Goal: Task Accomplishment & Management: Complete application form

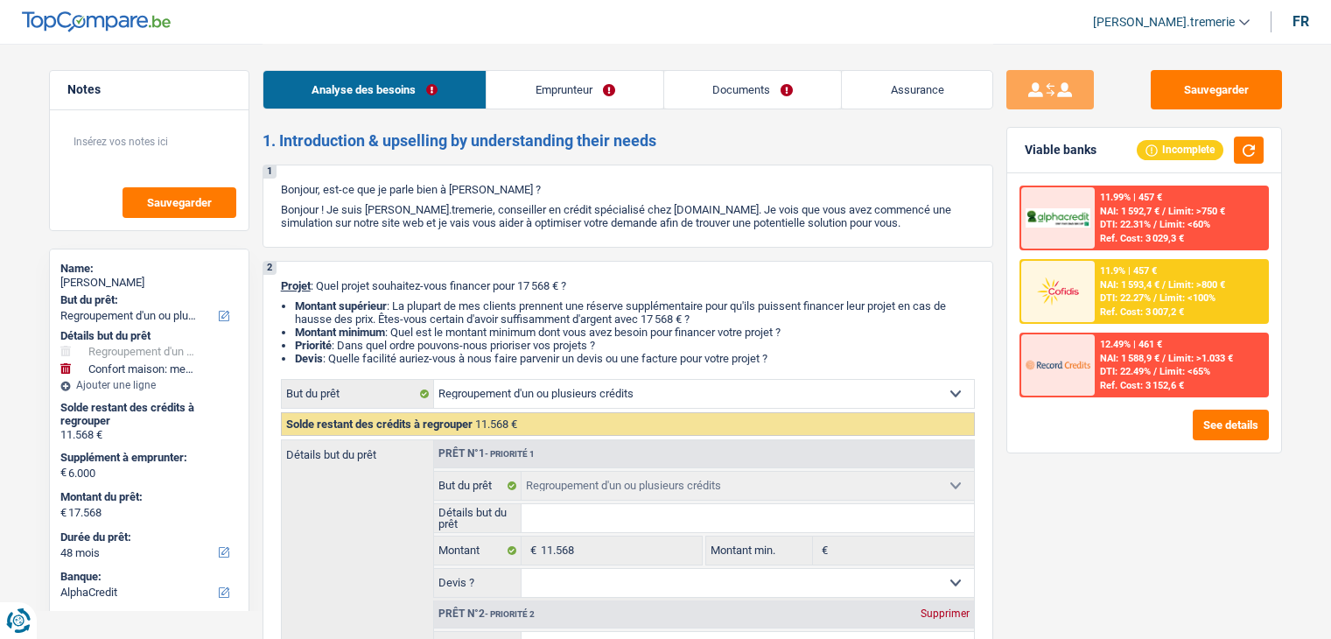
select select "refinancing"
select select "household"
select select "48"
select select "alphacredit"
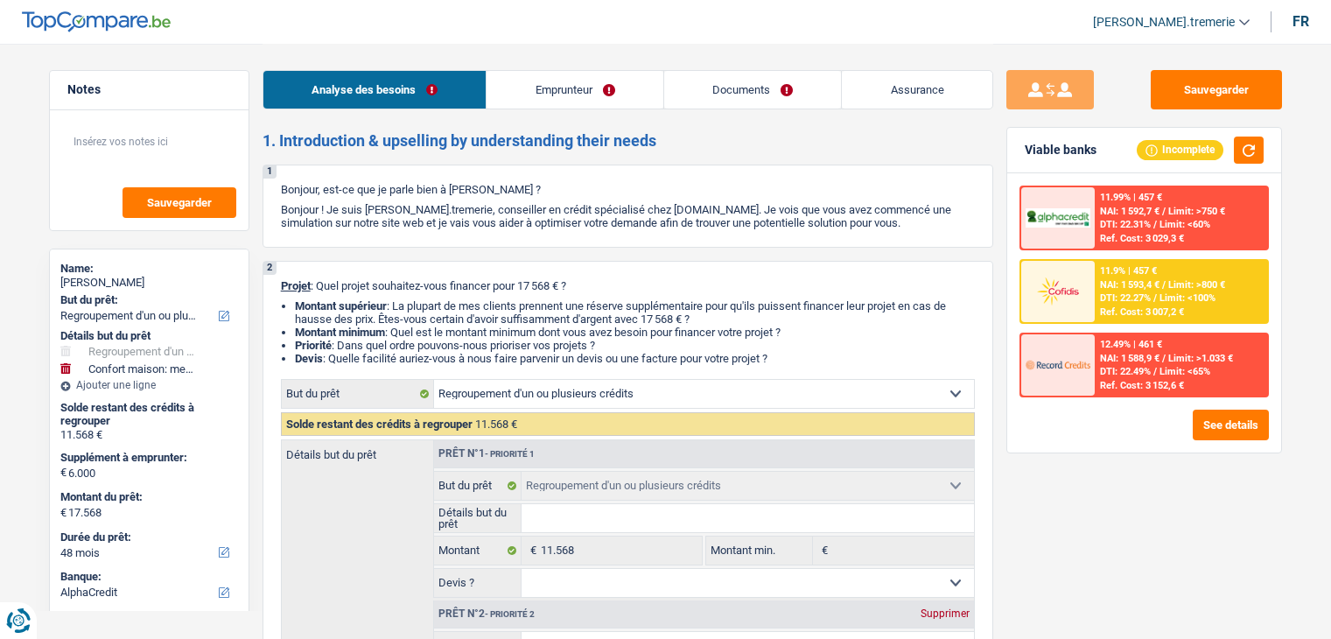
select select "refinancing"
select select "household"
select select "yes"
select select "48"
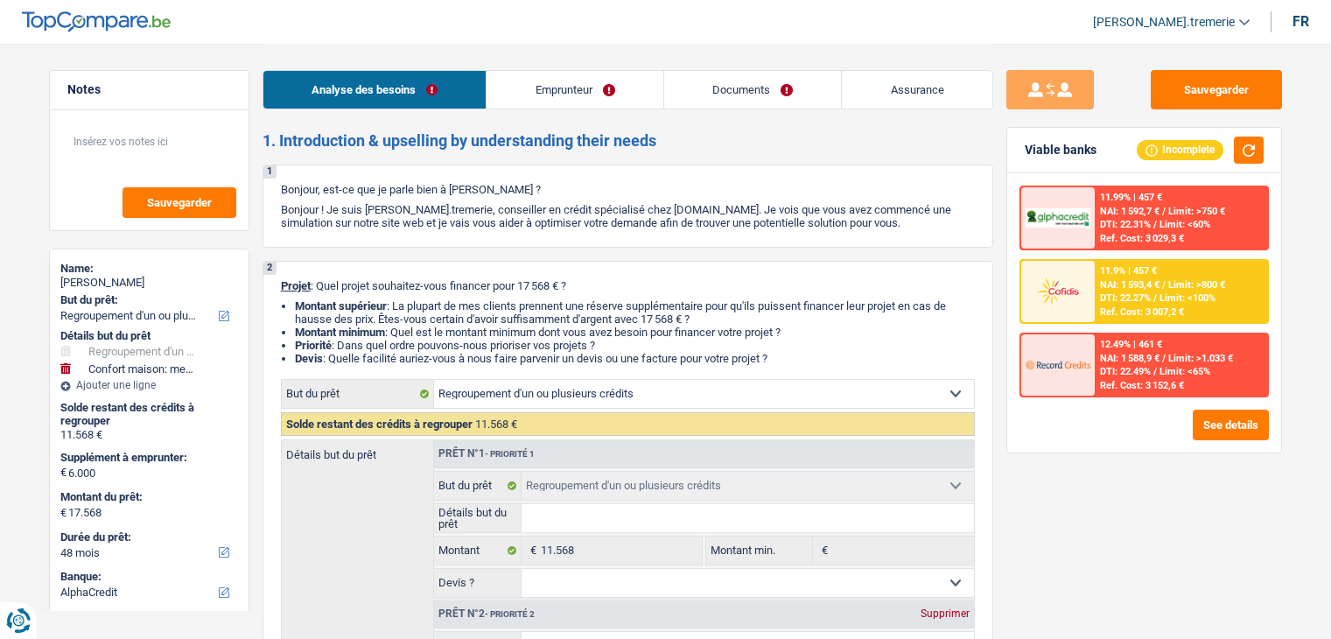
select select "retired"
select select "pension"
select select "ownerWithoutMortgage"
select select "personalLoan"
select select "smallWorks"
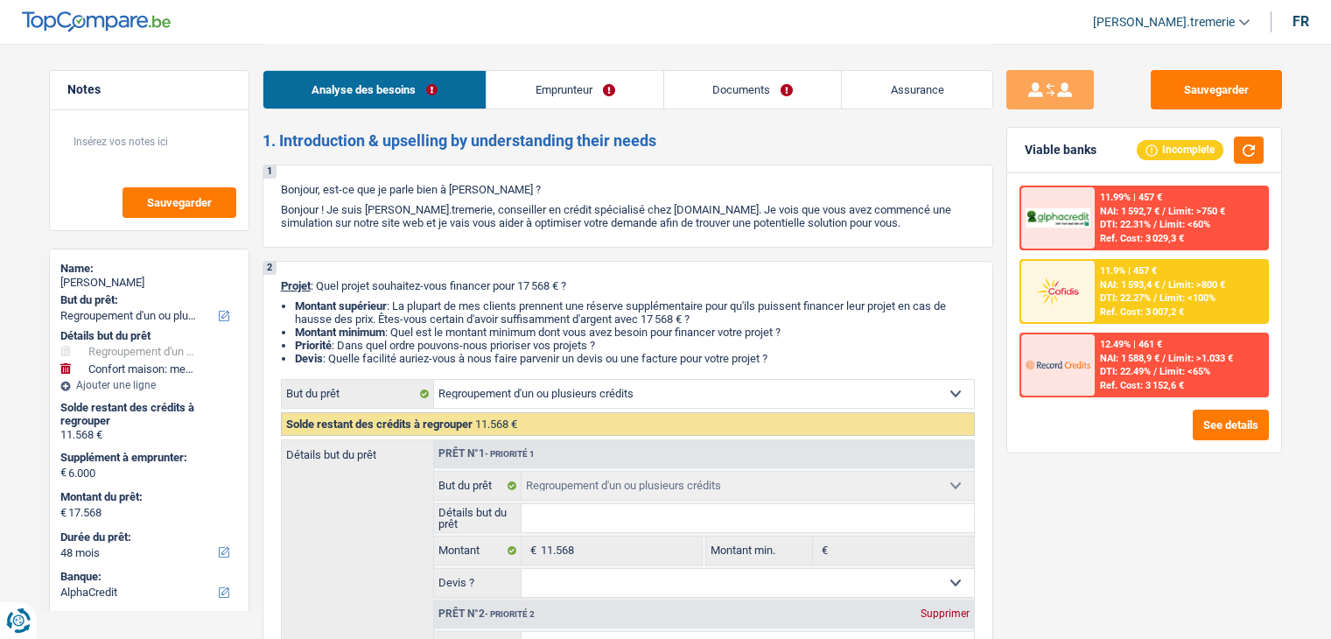
select select "36"
select select "refinancing"
select select "household"
select select "yes"
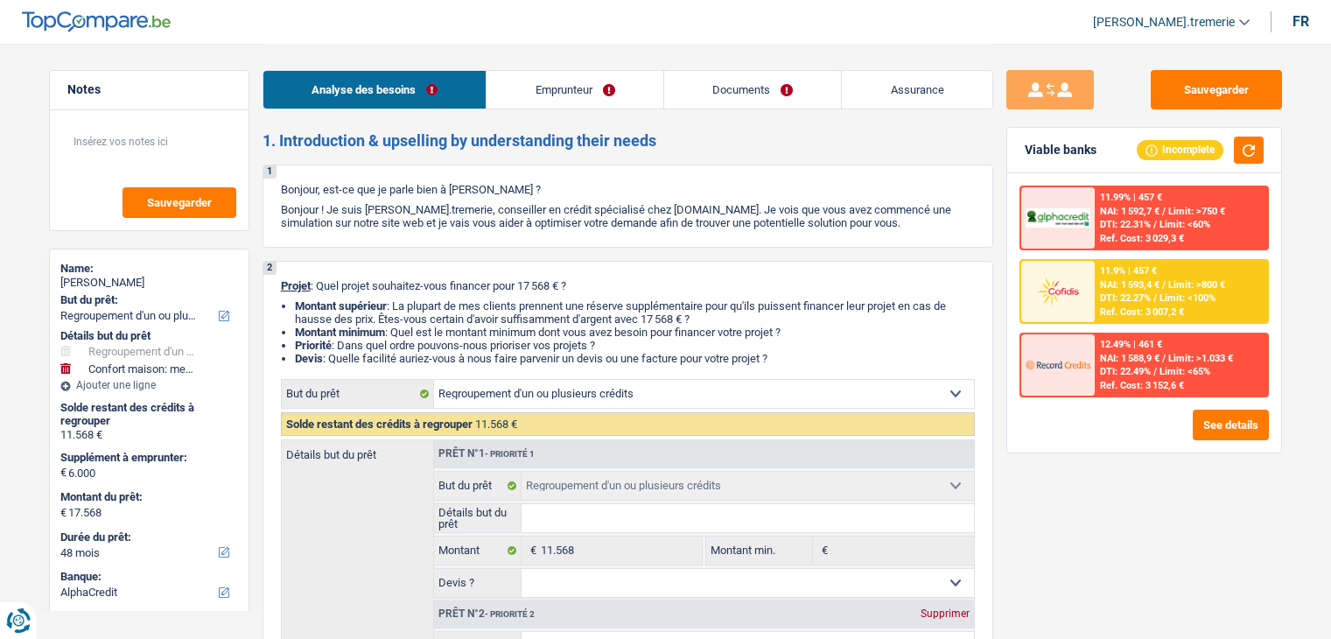
select select "48"
select select "retired"
select select "pension"
select select "BE"
click at [613, 85] on link "Emprunteur" at bounding box center [574, 90] width 177 height 38
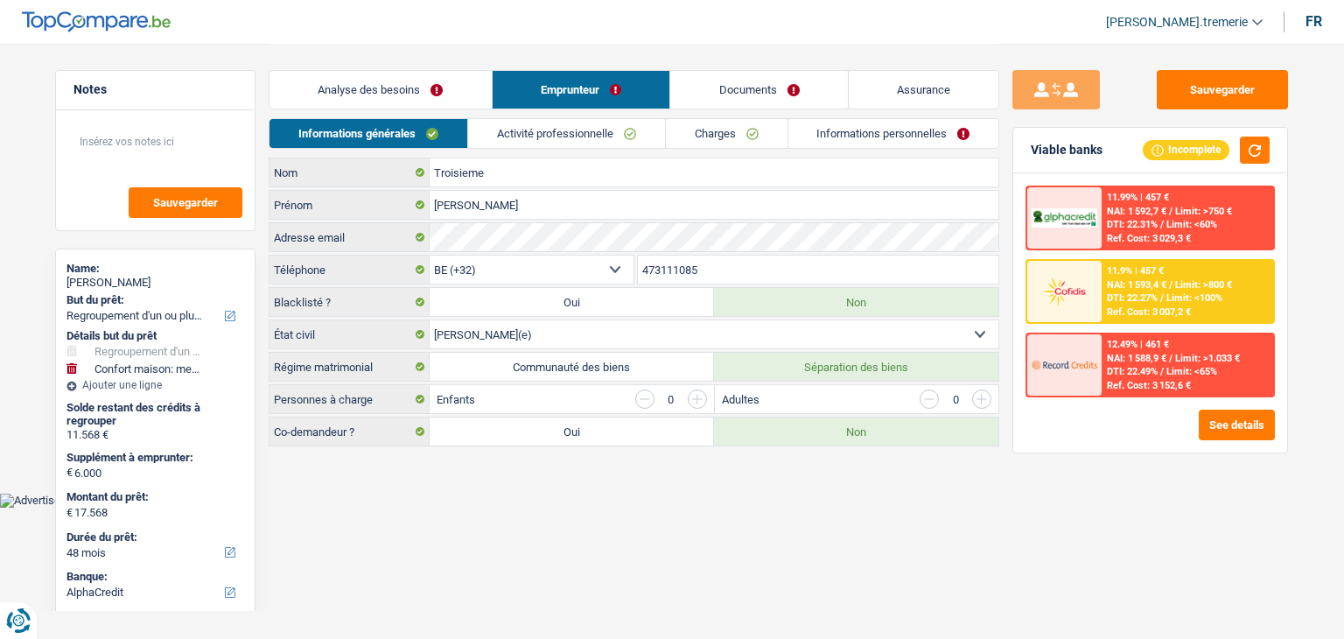
click at [580, 142] on link "Activité professionnelle" at bounding box center [566, 133] width 197 height 29
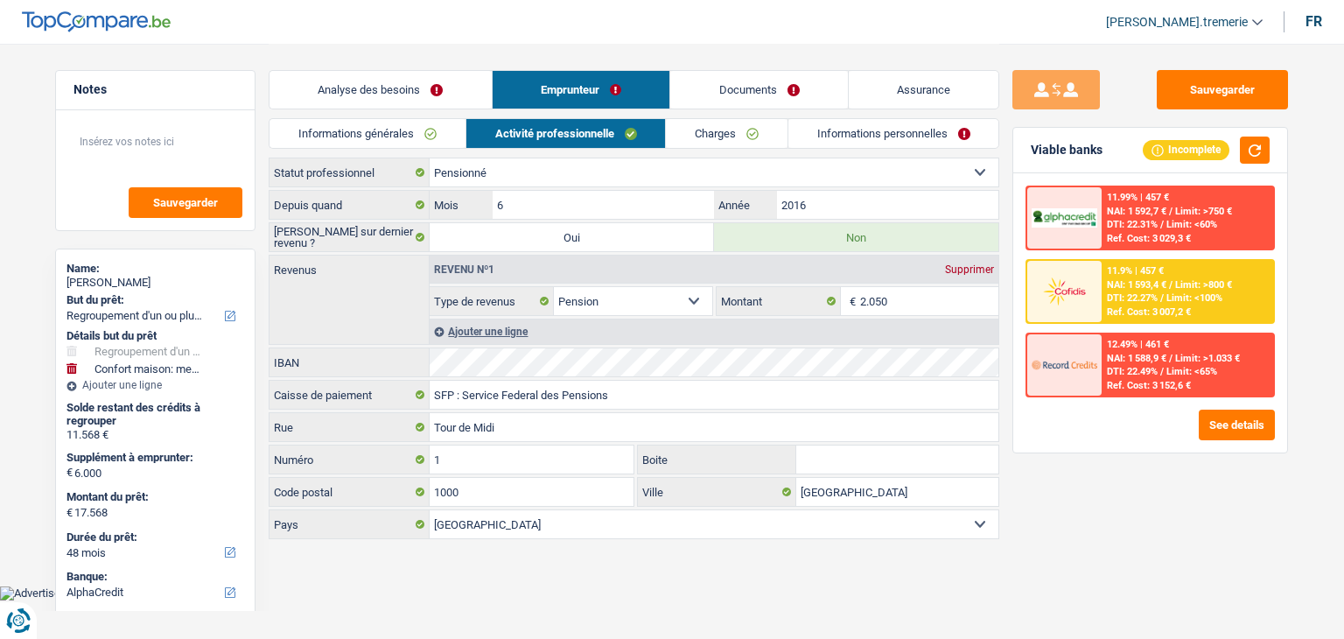
click at [712, 133] on link "Charges" at bounding box center [727, 133] width 122 height 29
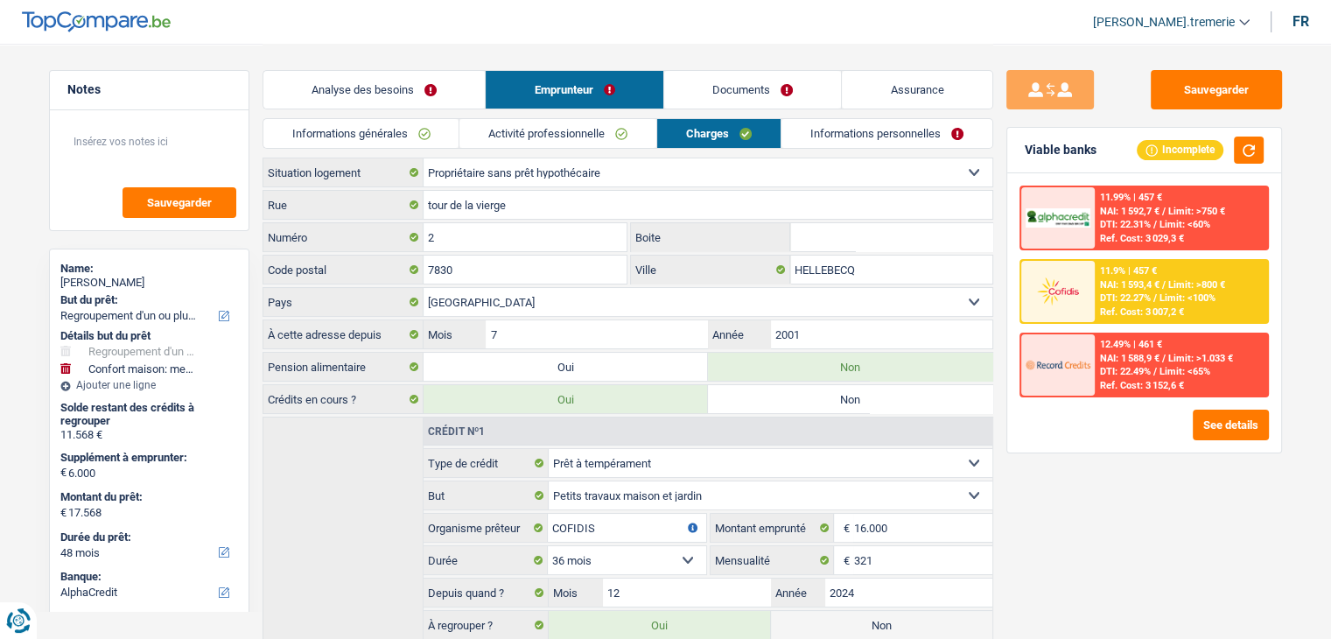
click at [840, 138] on link "Informations personnelles" at bounding box center [886, 133] width 211 height 29
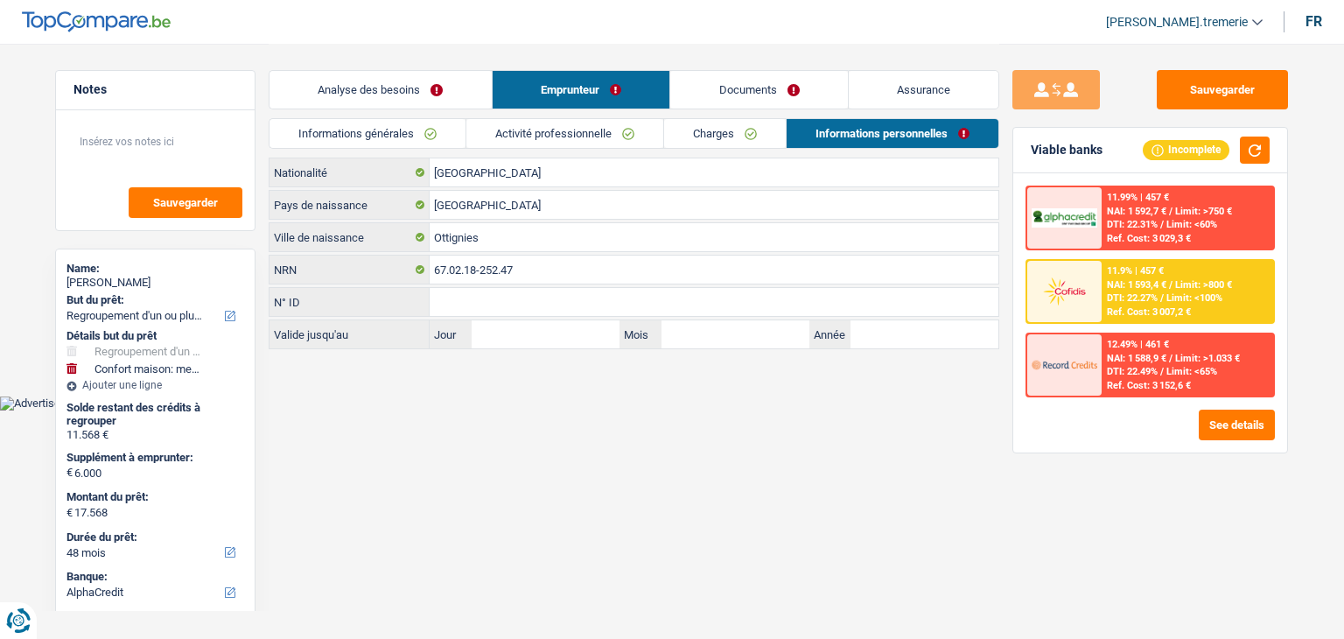
click at [714, 142] on link "Charges" at bounding box center [725, 133] width 122 height 29
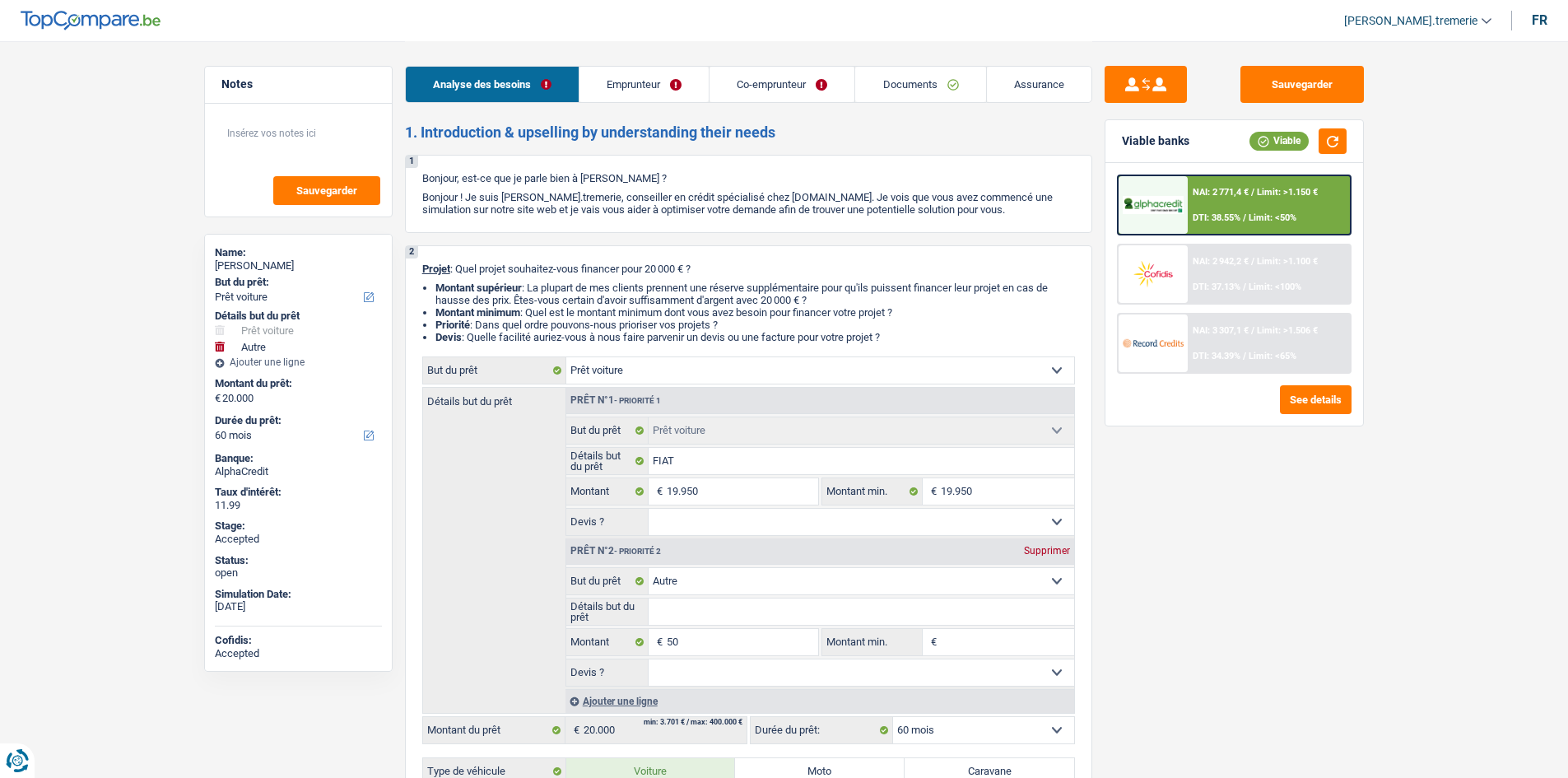
select select "car"
select select "other"
select select "60"
select select "car"
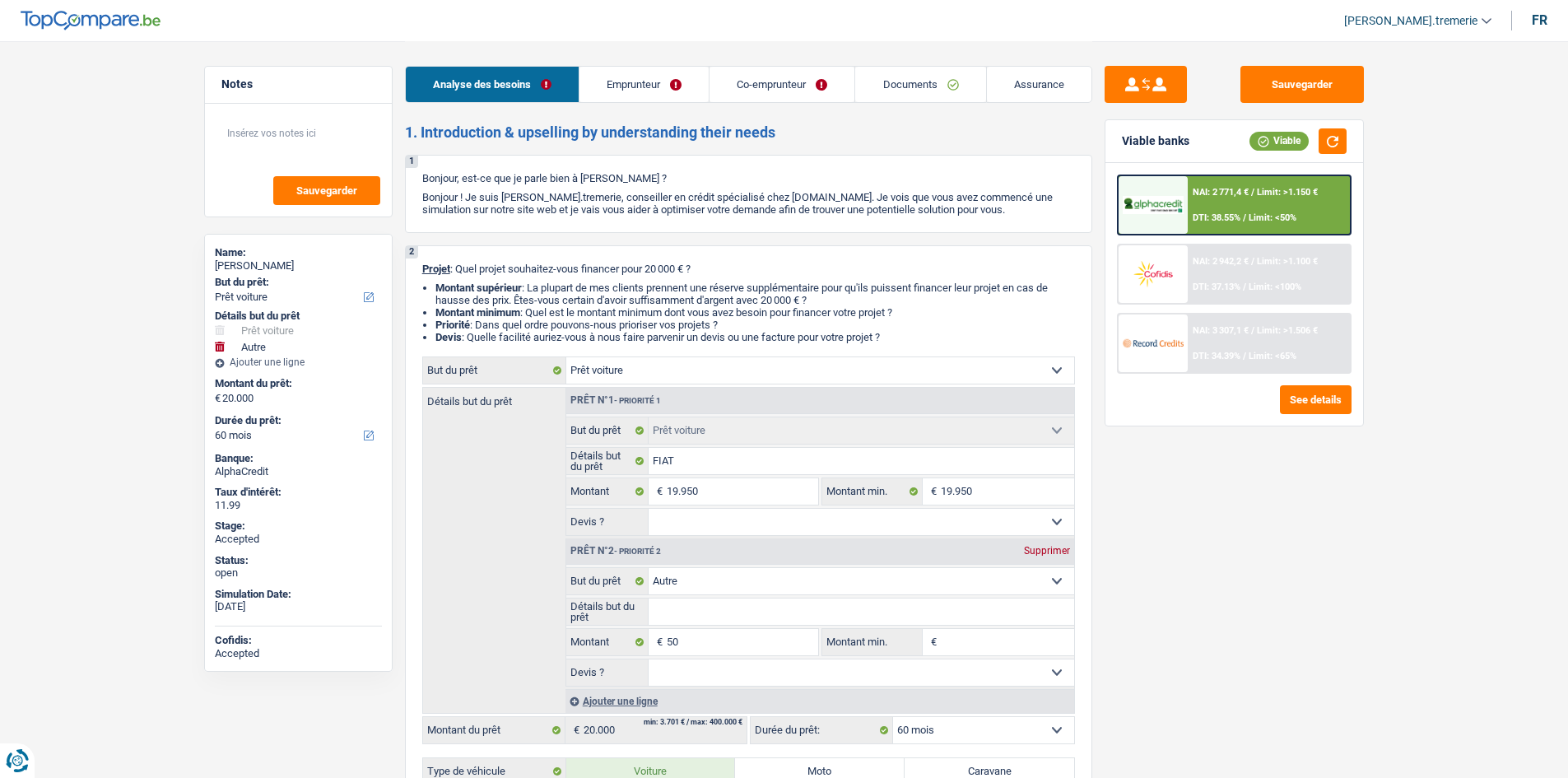
select select "car"
select select "other"
select select "60"
select select "privateEmployee"
select select "worker"
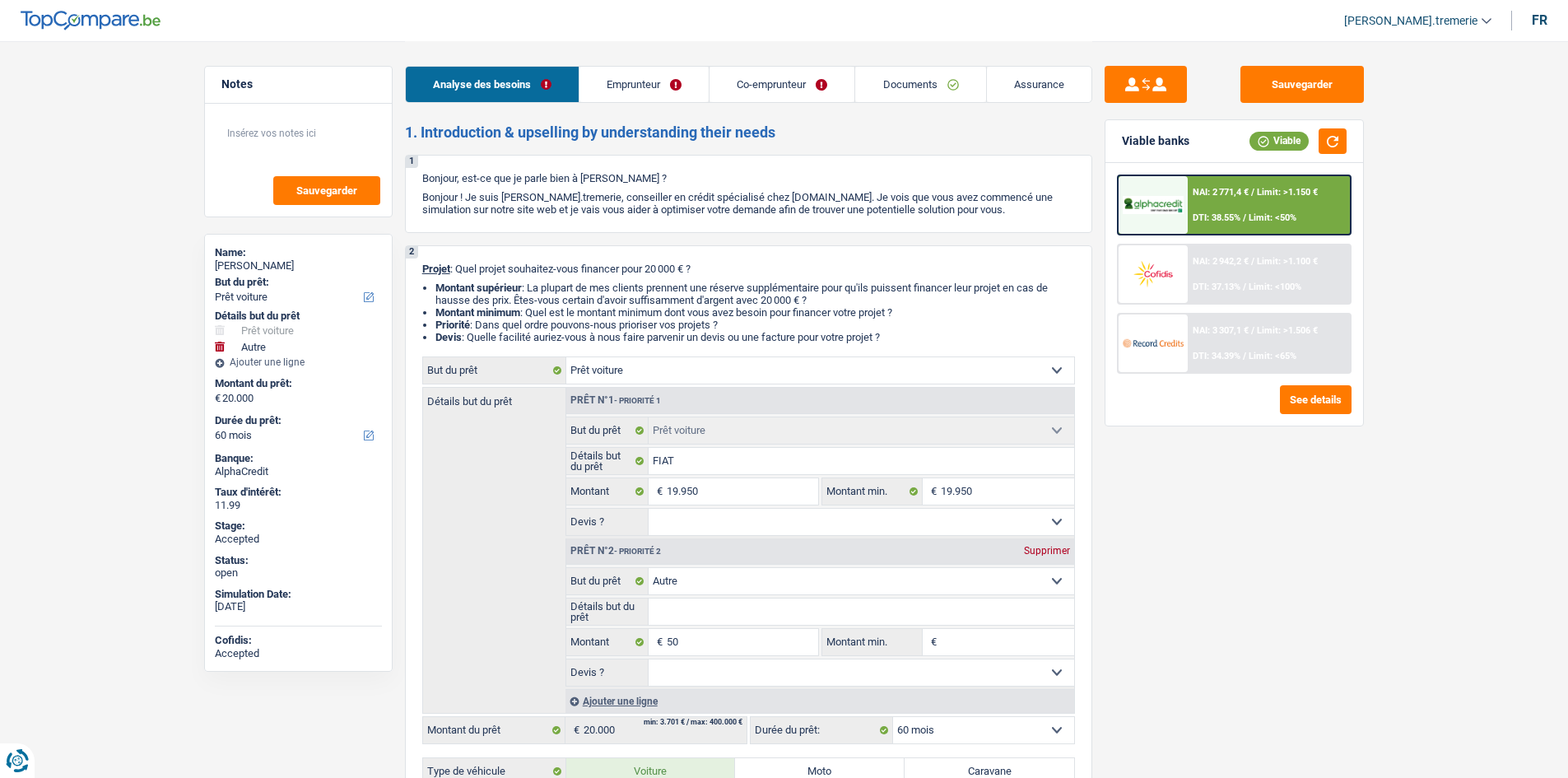
select select "netSalary"
select select "mealVouchers"
select select "netSalary"
select select "mealVouchers"
select select "rents"
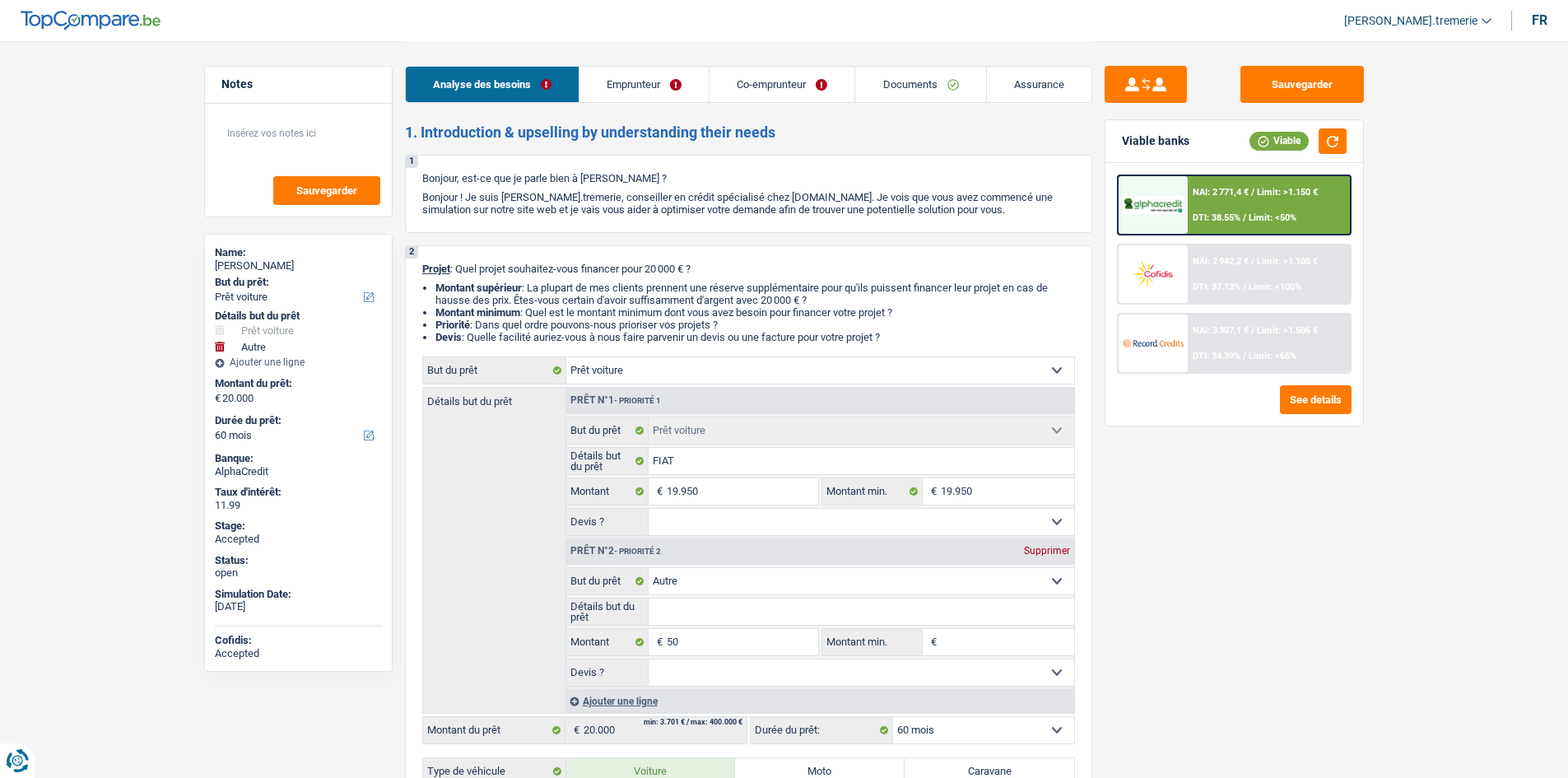
select select "cardOrCredit"
select select "car"
select select "other"
select select "60"
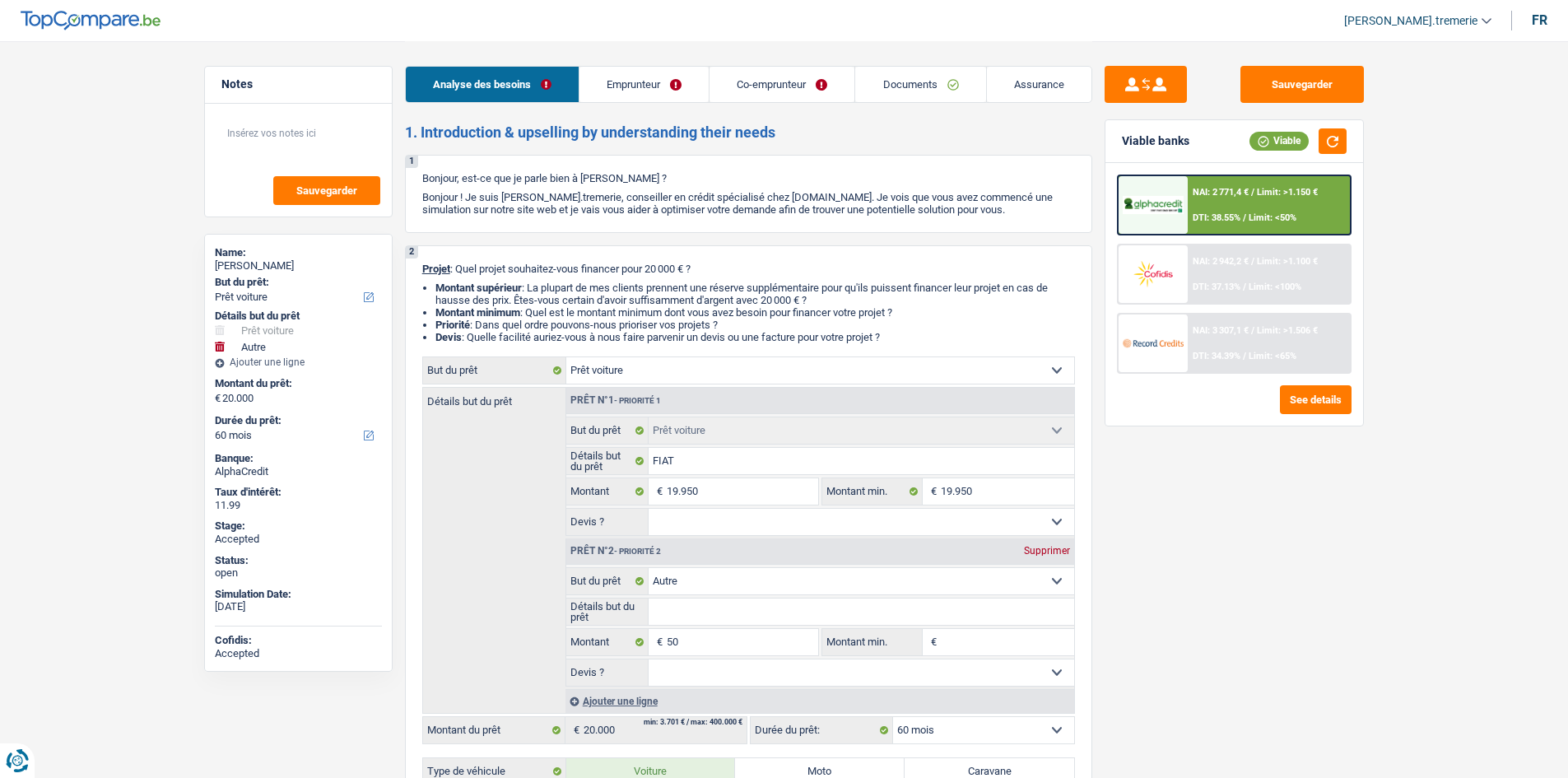
click at [642, 69] on link "Emprunteur" at bounding box center [643, 85] width 129 height 36
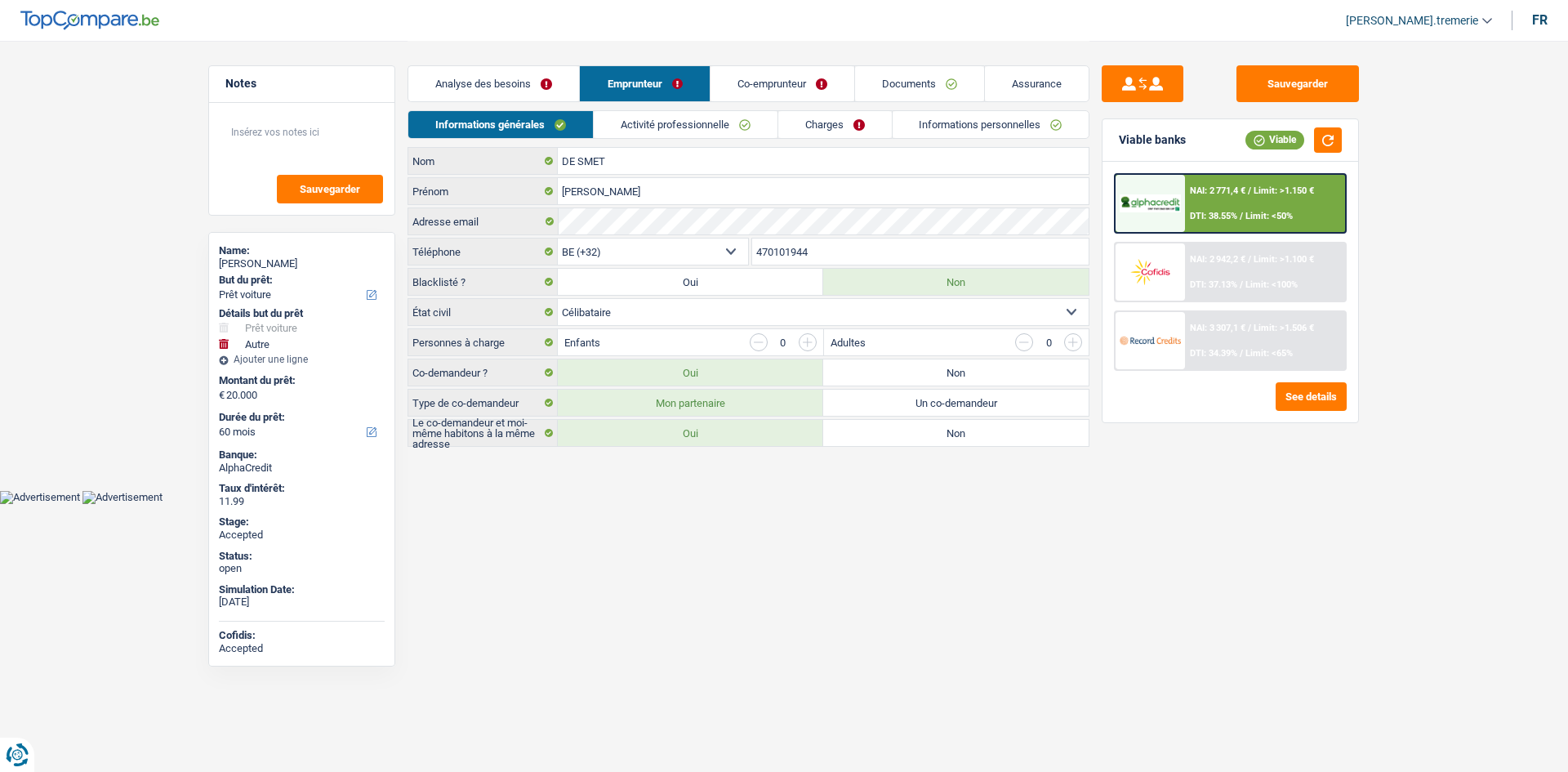
click at [845, 127] on link "Charges" at bounding box center [835, 124] width 114 height 27
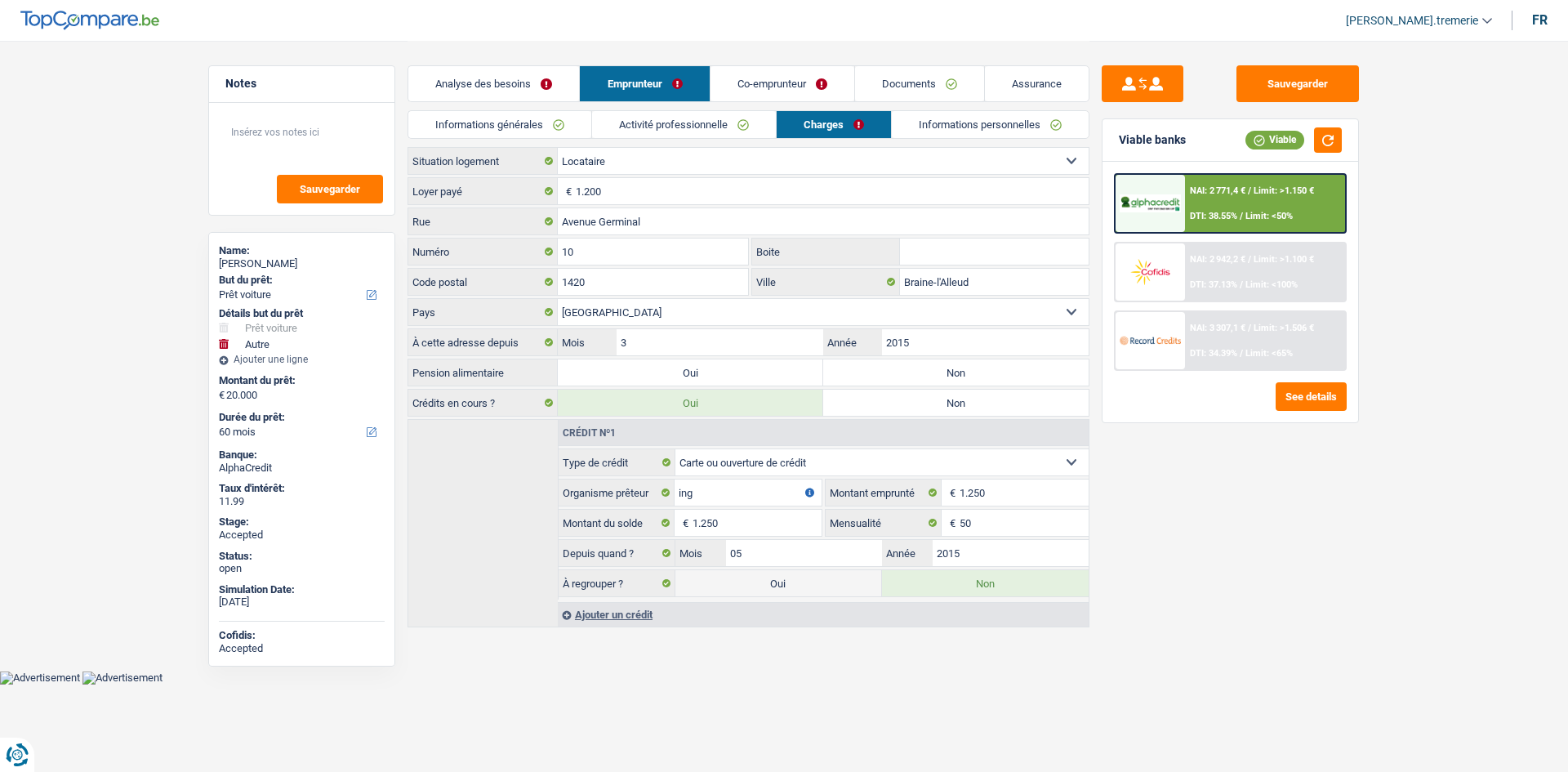
click at [803, 81] on link "Co-emprunteur" at bounding box center [782, 84] width 144 height 35
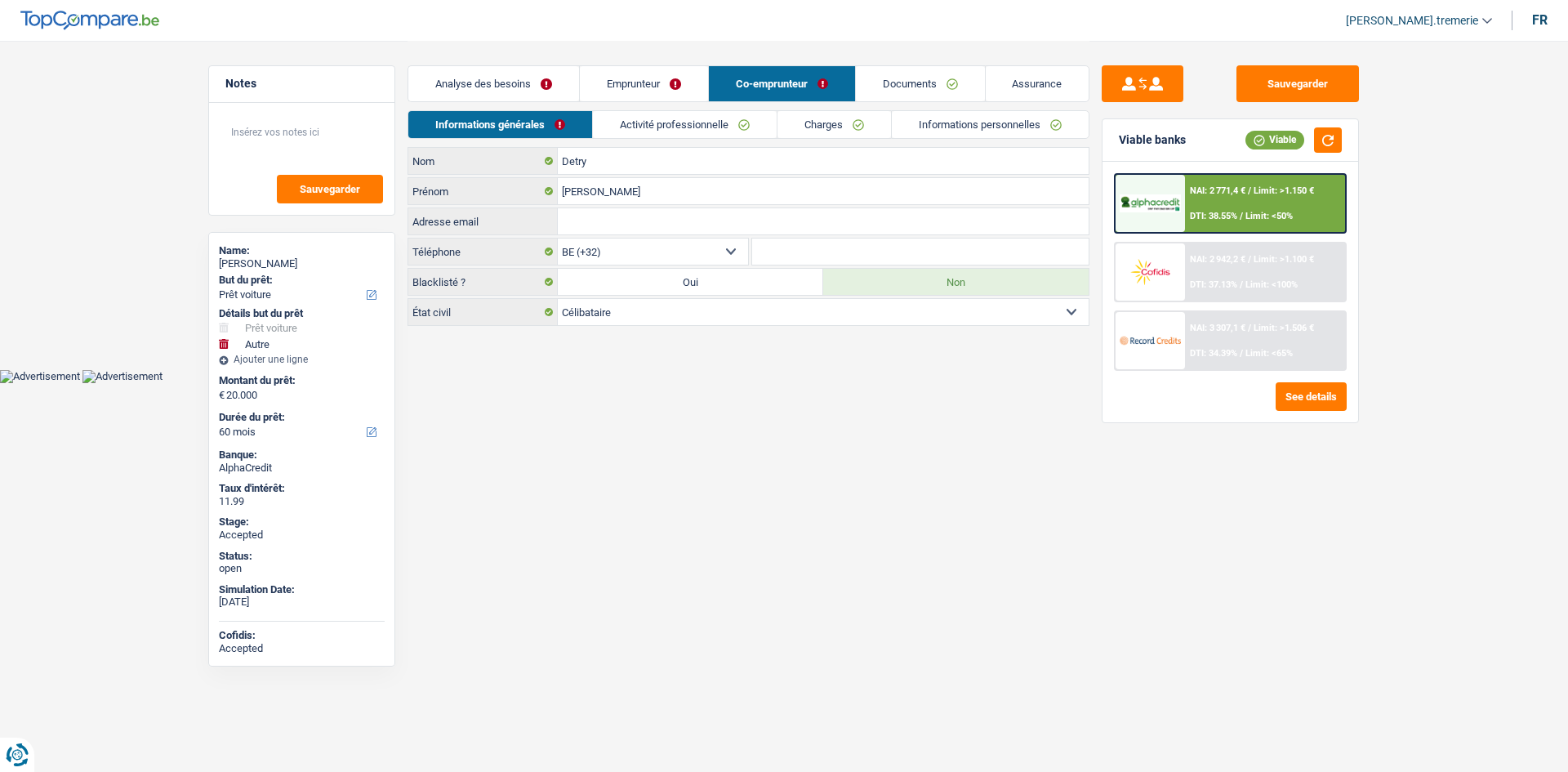
click at [646, 89] on link "Emprunteur" at bounding box center [643, 84] width 128 height 35
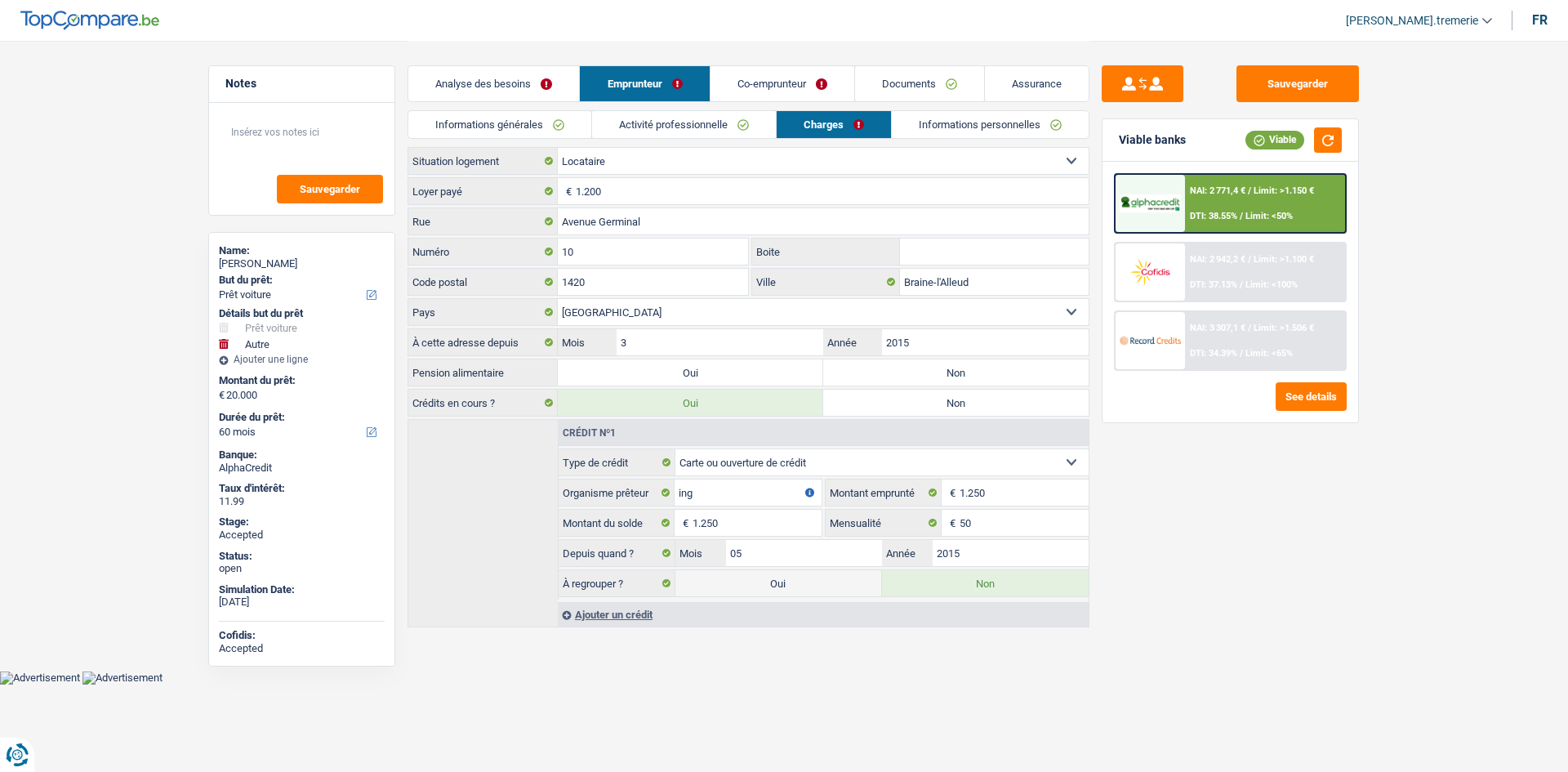
click at [489, 97] on link "Analyse des besoins" at bounding box center [493, 84] width 171 height 35
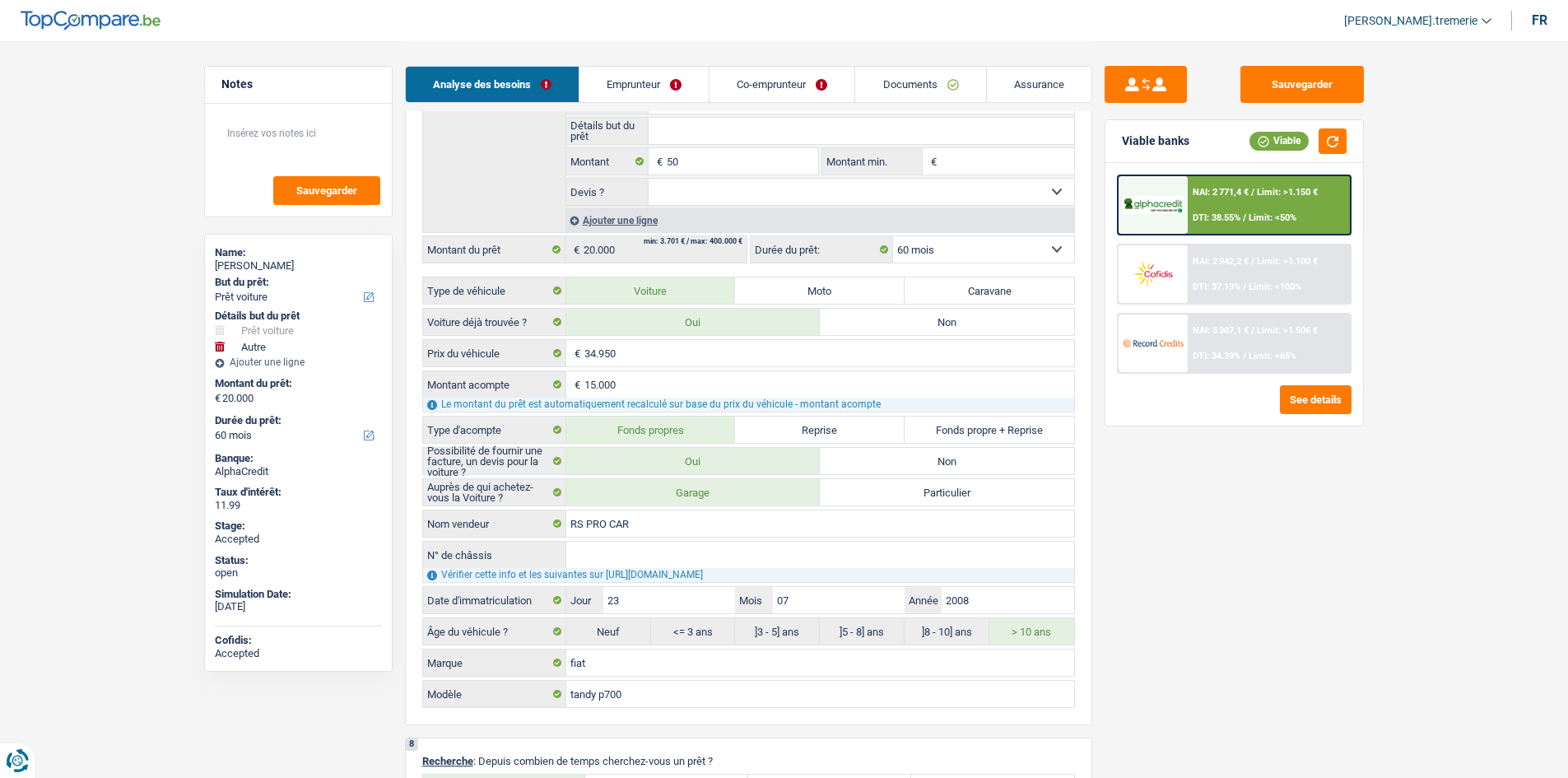
scroll to position [3256, 0]
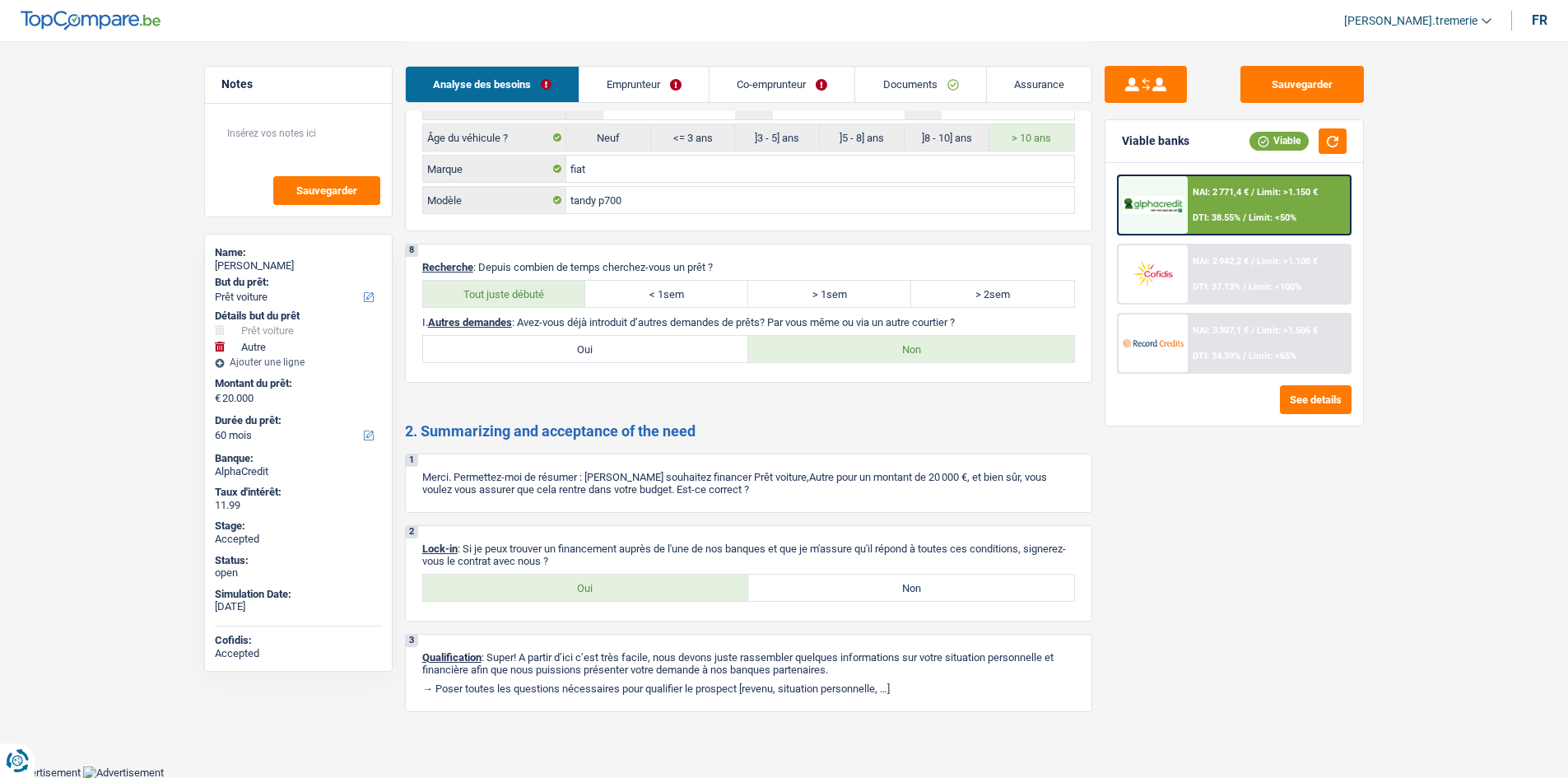
click at [664, 81] on link "Emprunteur" at bounding box center [643, 85] width 129 height 36
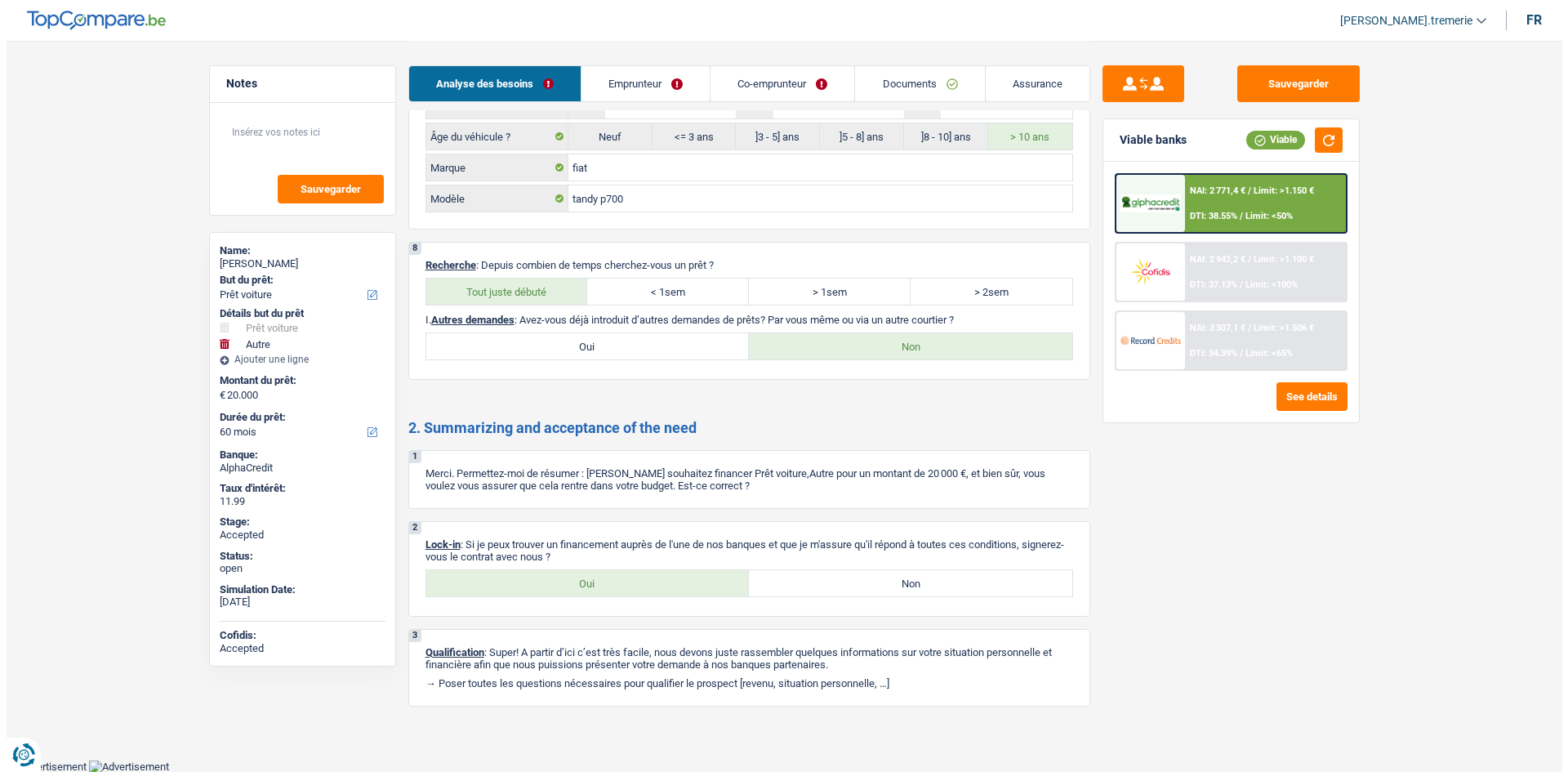
scroll to position [0, 0]
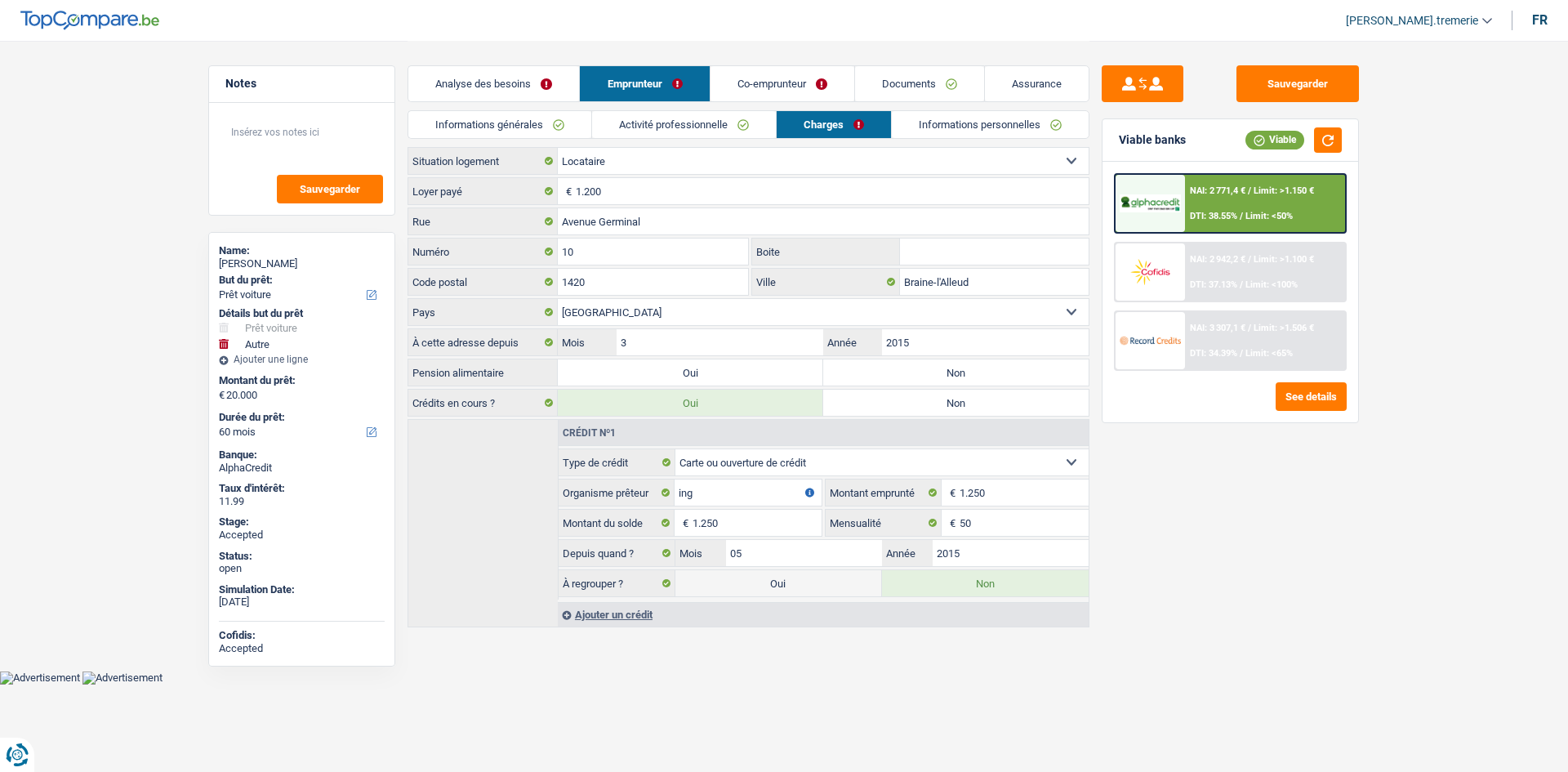
click at [762, 82] on link "Co-emprunteur" at bounding box center [782, 84] width 144 height 35
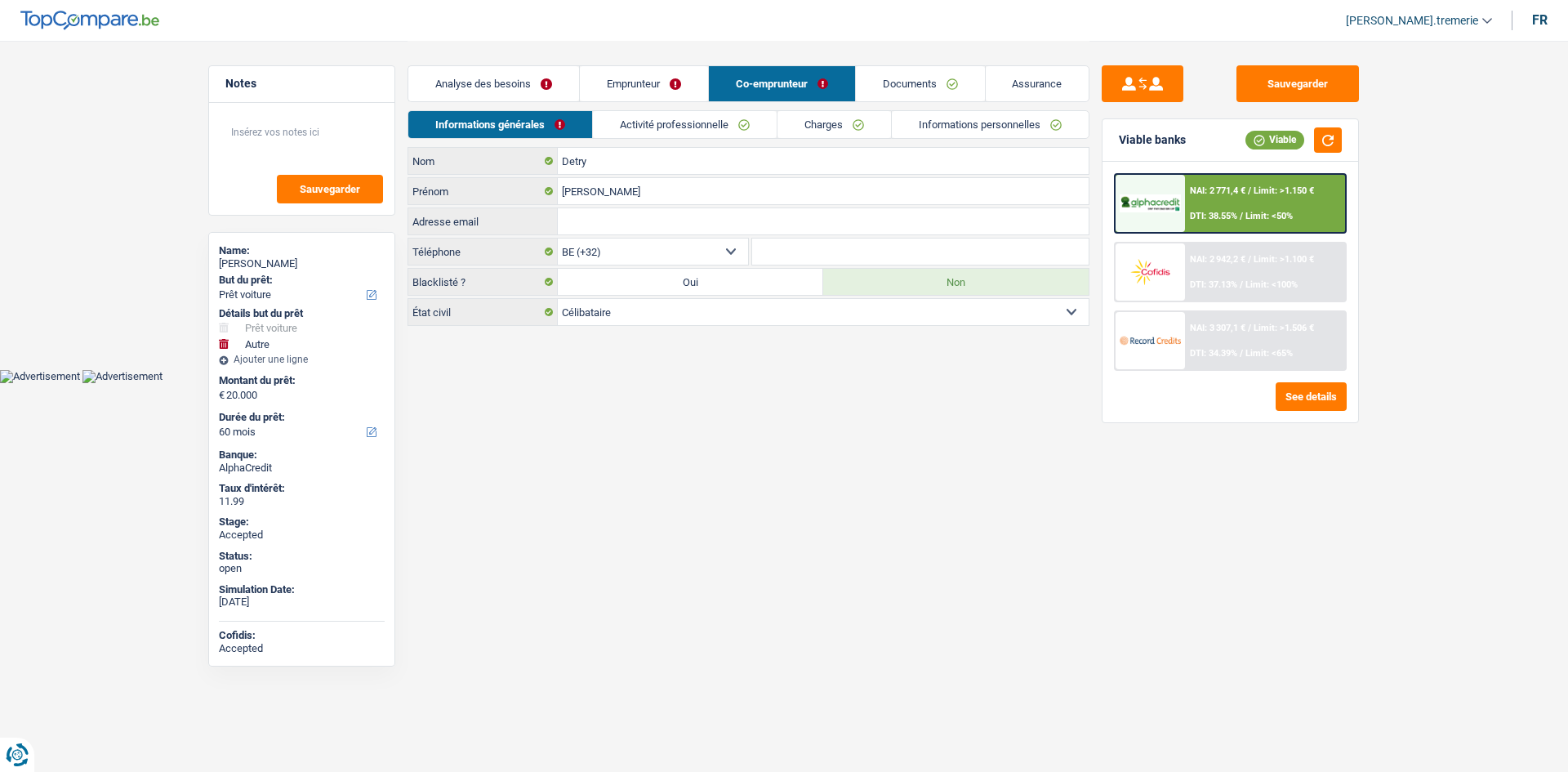
click at [617, 88] on link "Emprunteur" at bounding box center [643, 84] width 128 height 35
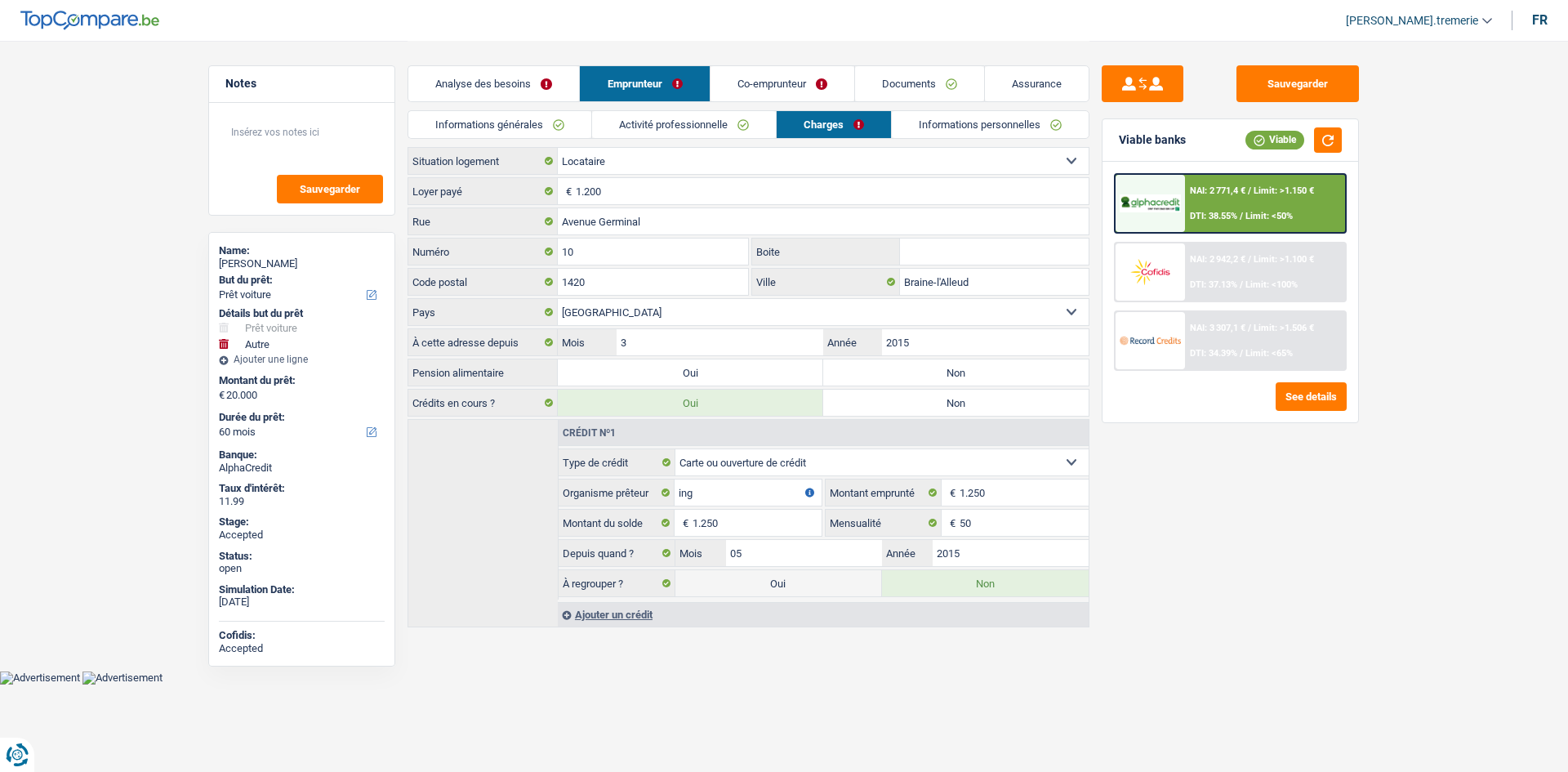
click at [552, 120] on link "Informations générales" at bounding box center [499, 124] width 183 height 27
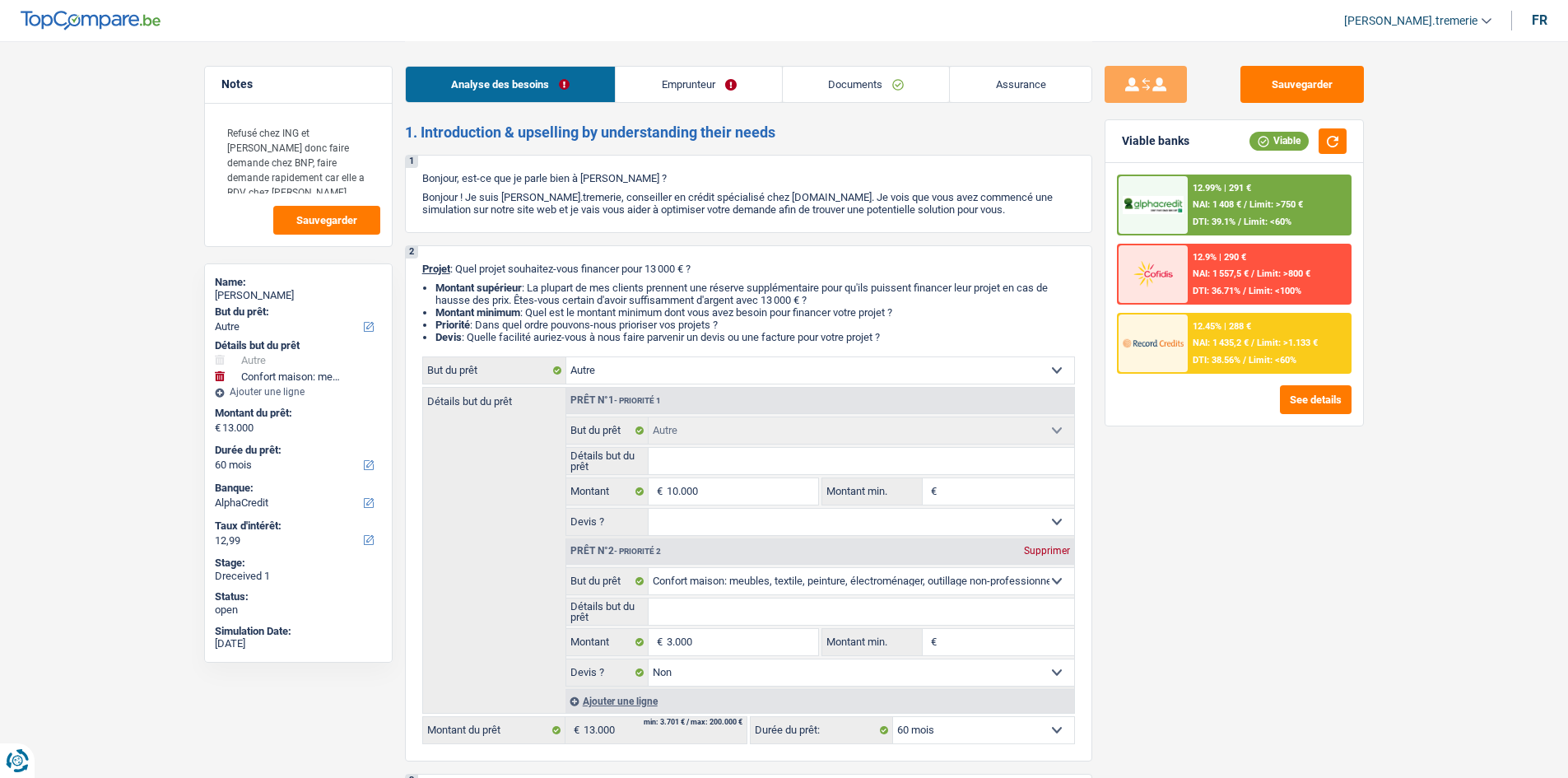
select select "other"
select select "household"
select select "60"
select select "alphacredit"
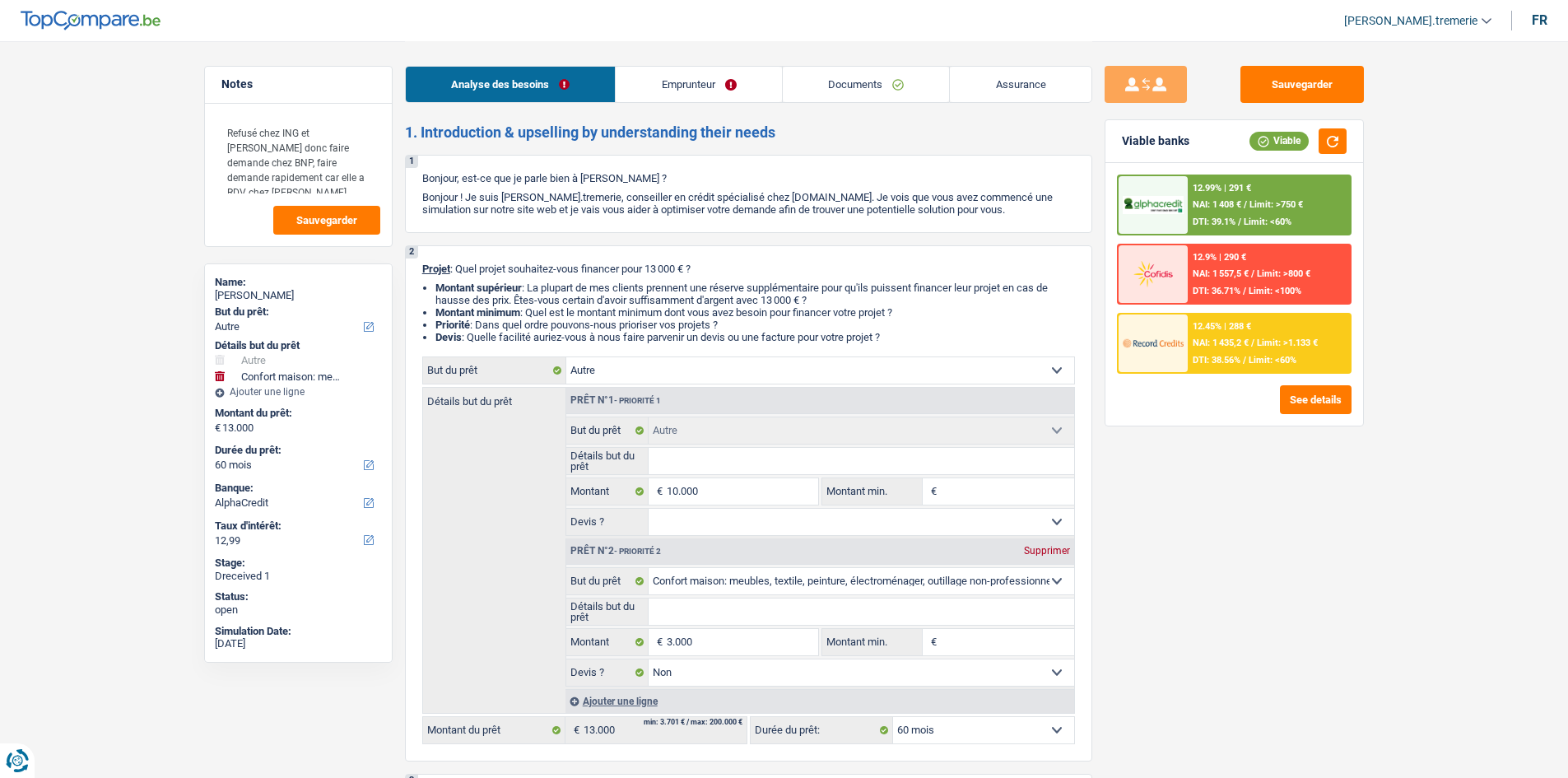
select select "other"
select select "household"
select select "false"
select select "60"
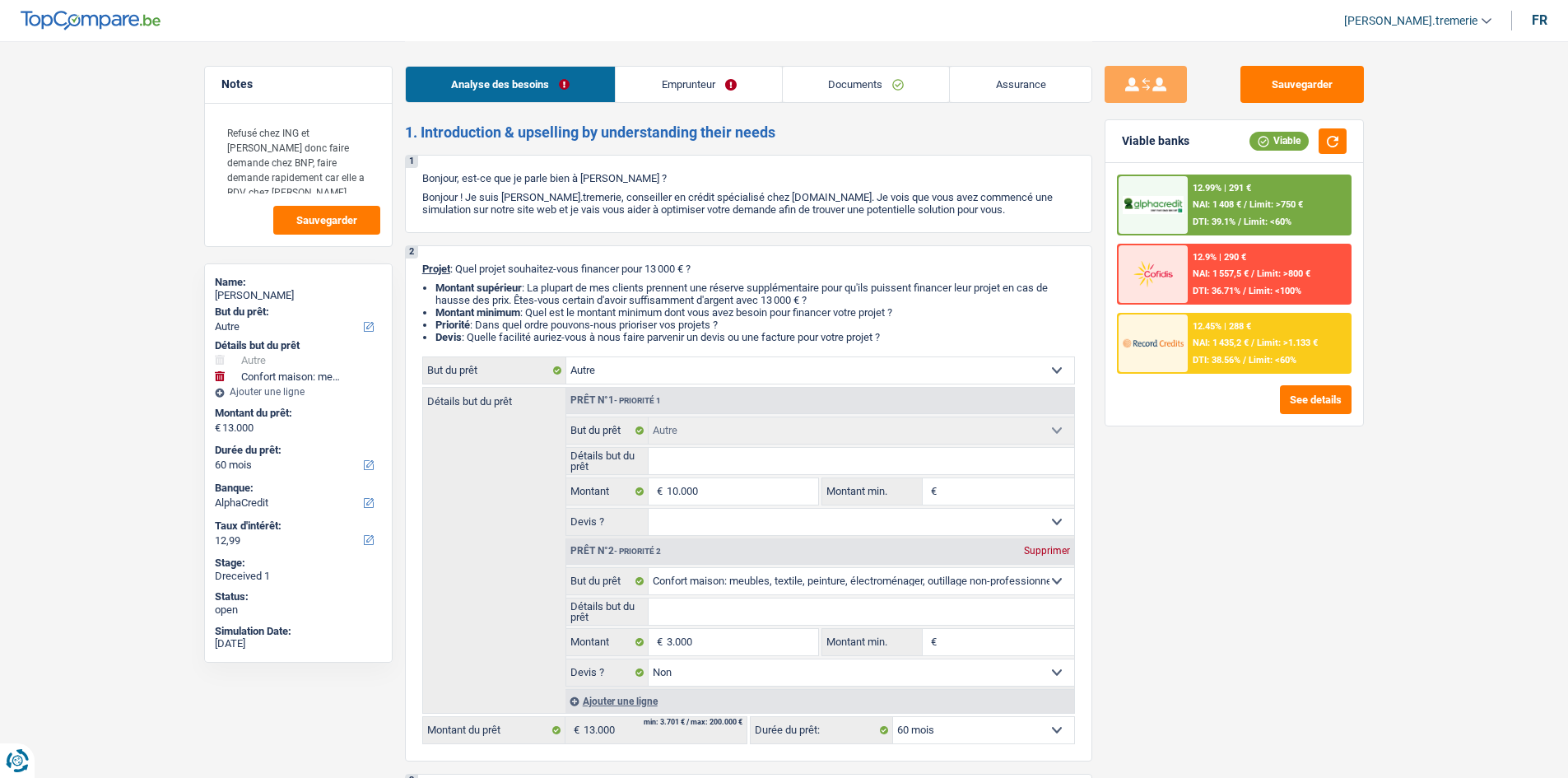
select select "privateEmployee"
select select "familyAllowances"
select select "netSalary"
select select "mealVouchers"
select select "rents"
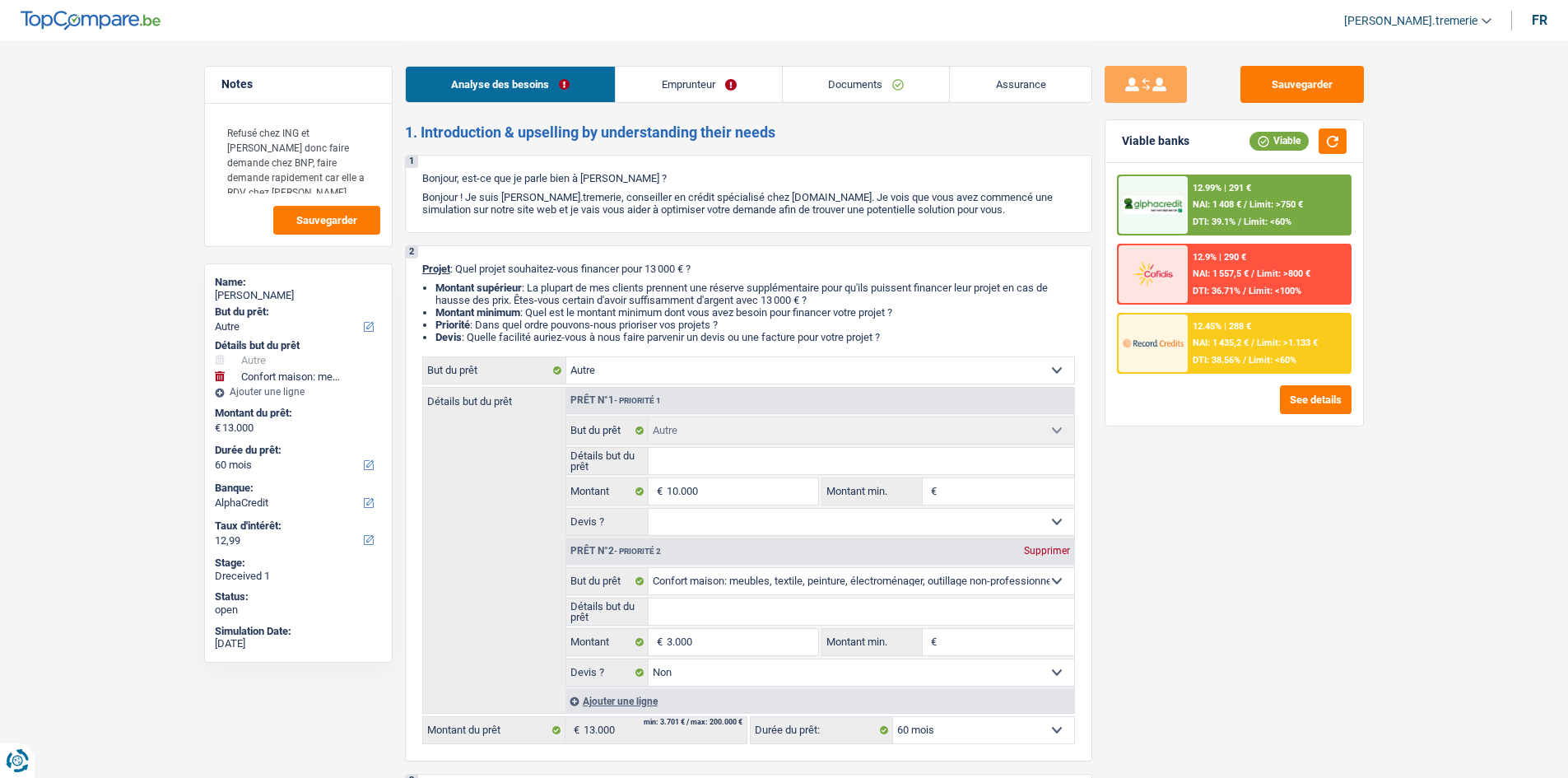
select select "carLoan"
select select "30"
select select "other"
select select "household"
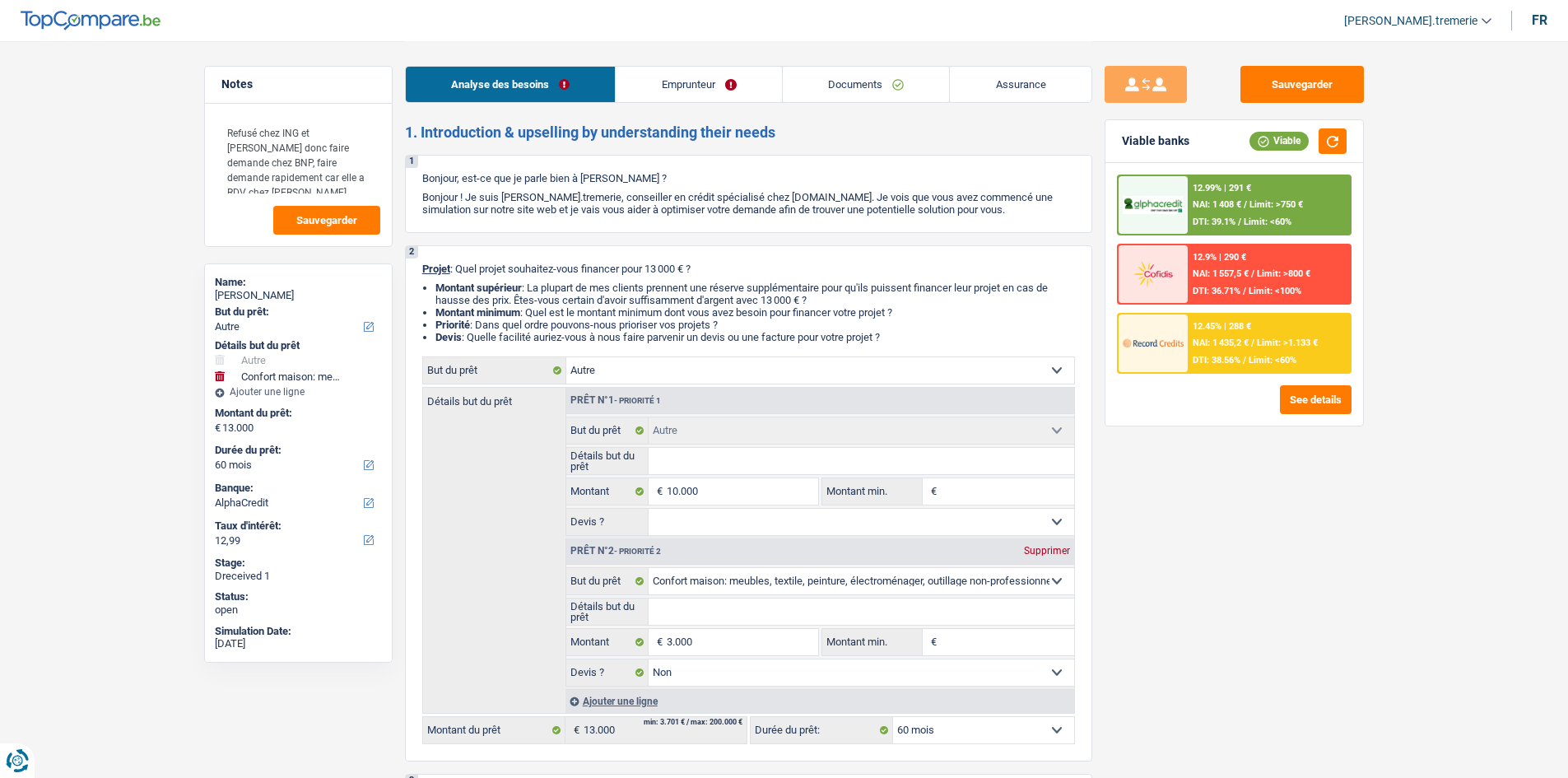
select select "false"
select select "60"
select select "privateEmployee"
select select "familyAllowances"
select select "netSalary"
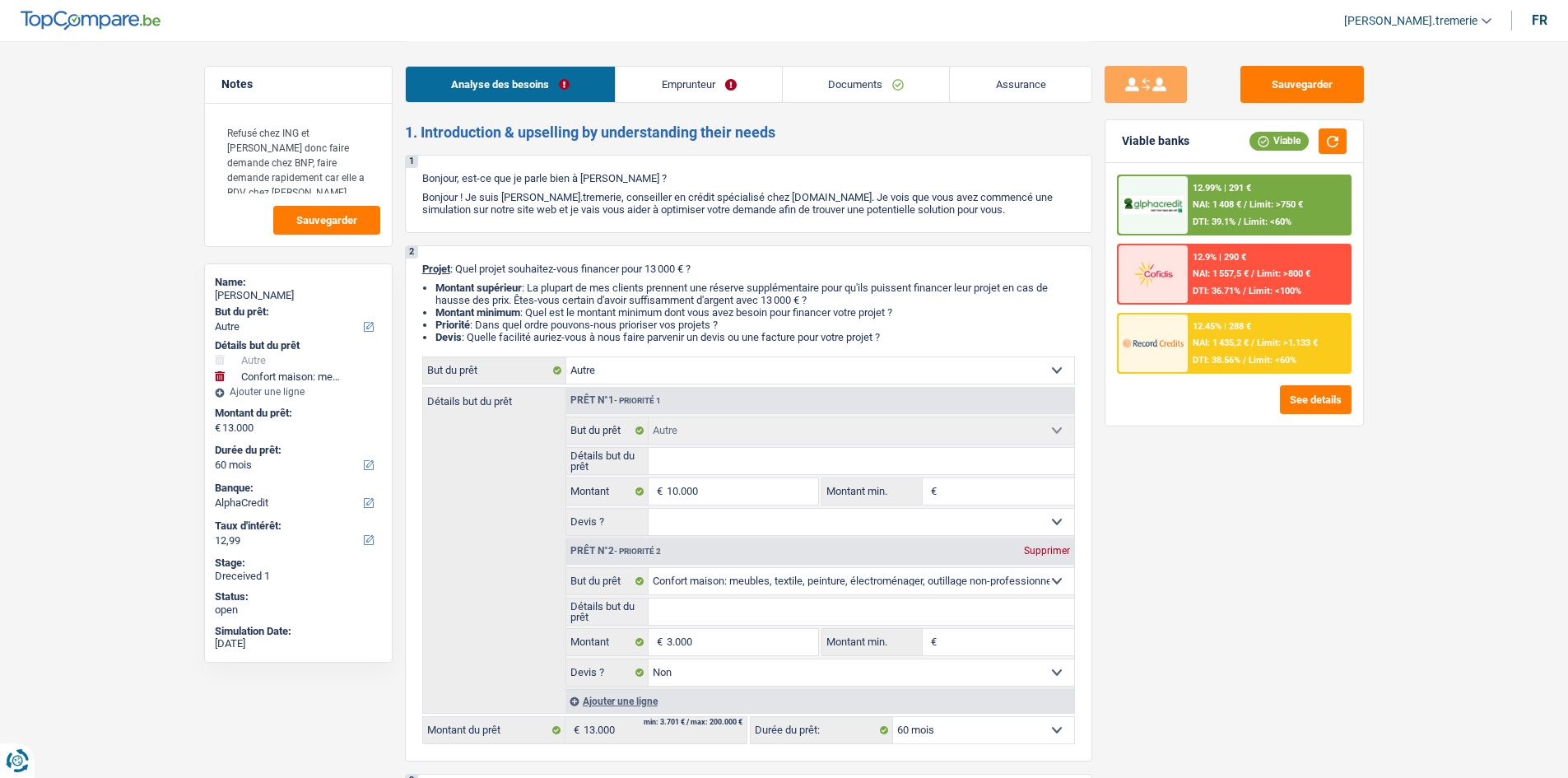
select select "mealVouchers"
click at [1202, 198] on div "12.99% | 291 € NAI: 1 408 € / Limit: >750 € DTI: 39.1% / Limit: <60%" at bounding box center [1269, 204] width 162 height 57
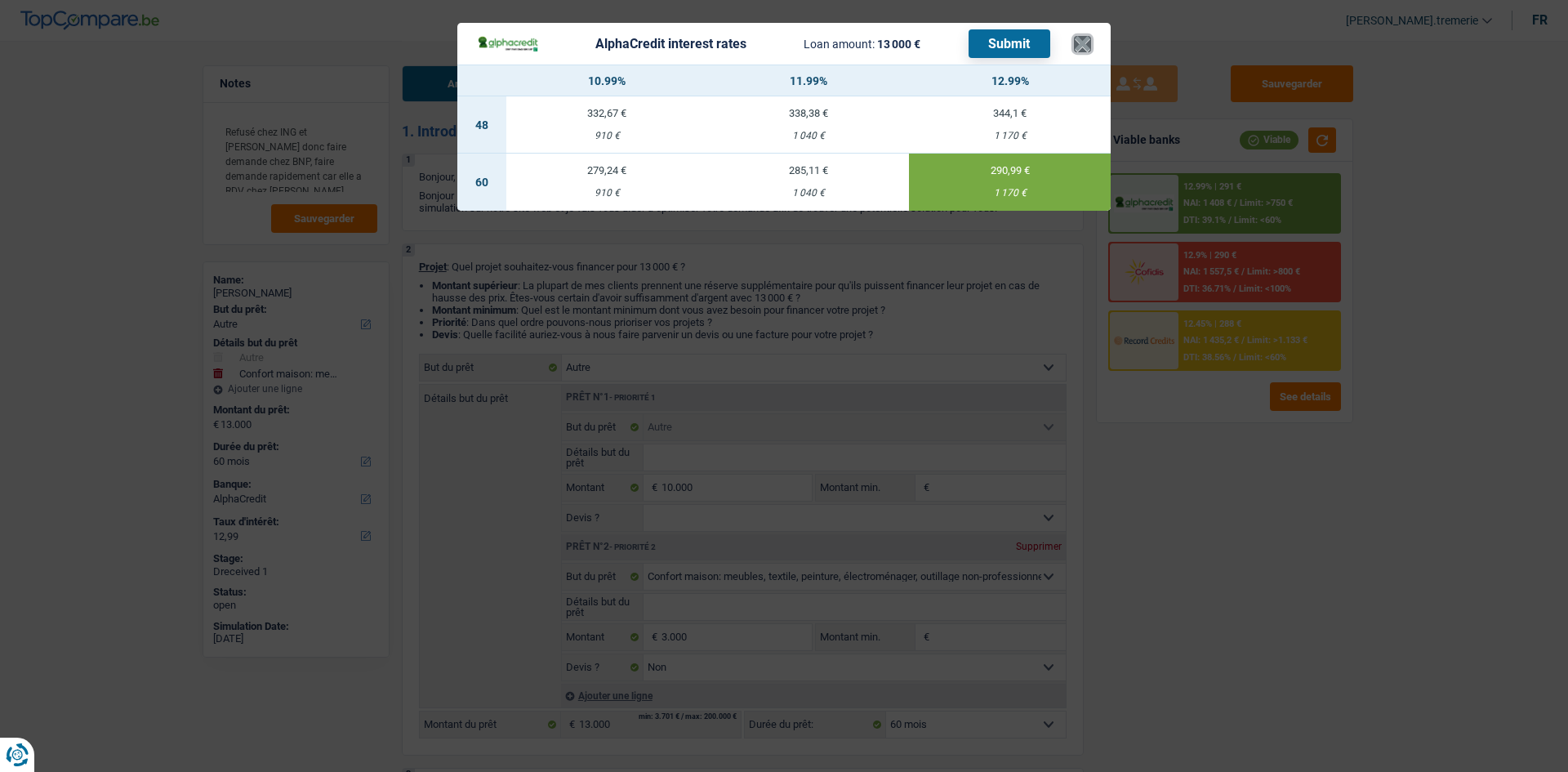
click at [1081, 44] on button "×" at bounding box center [1083, 43] width 17 height 16
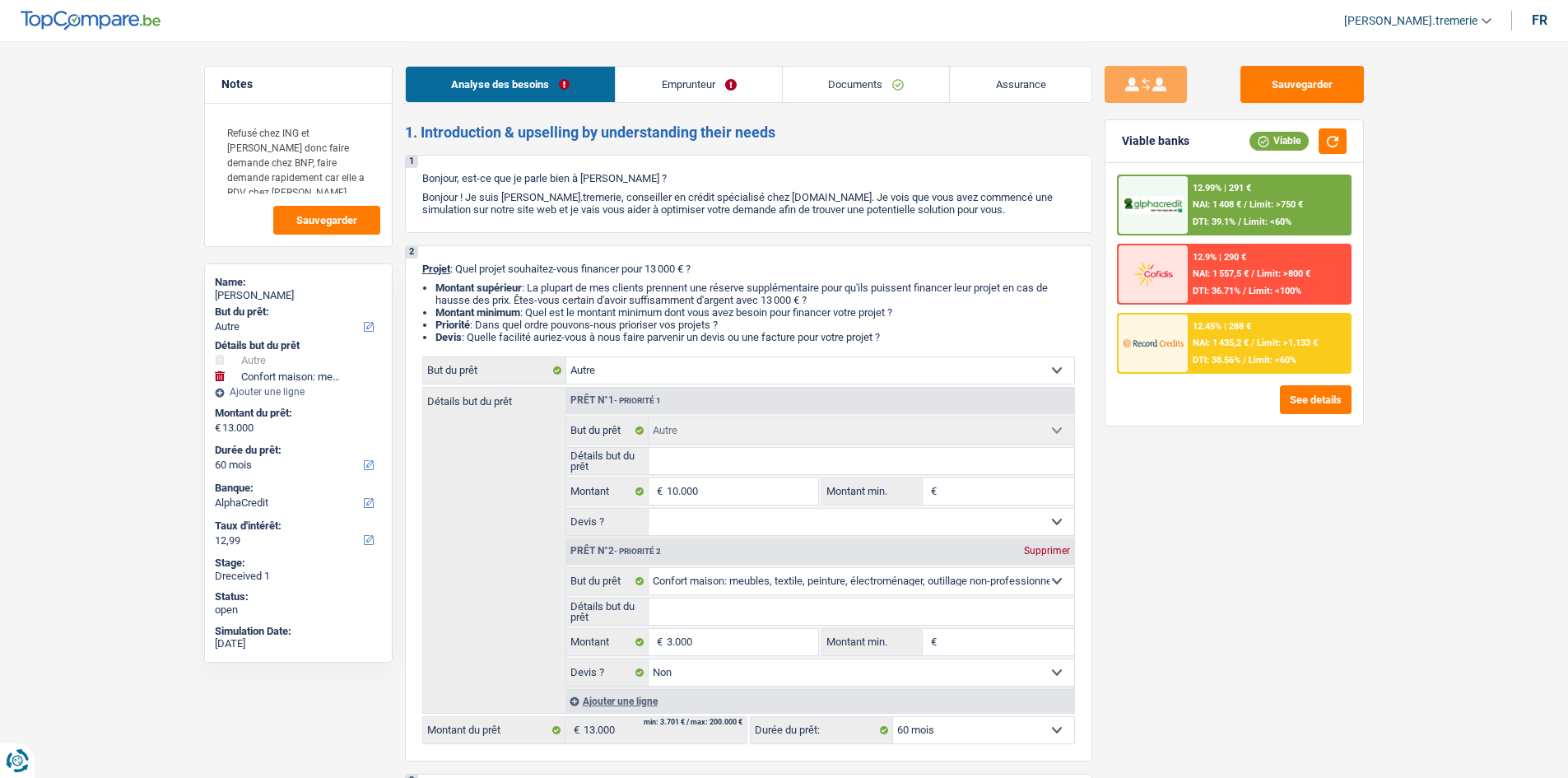
click at [745, 74] on link "Emprunteur" at bounding box center [698, 85] width 166 height 36
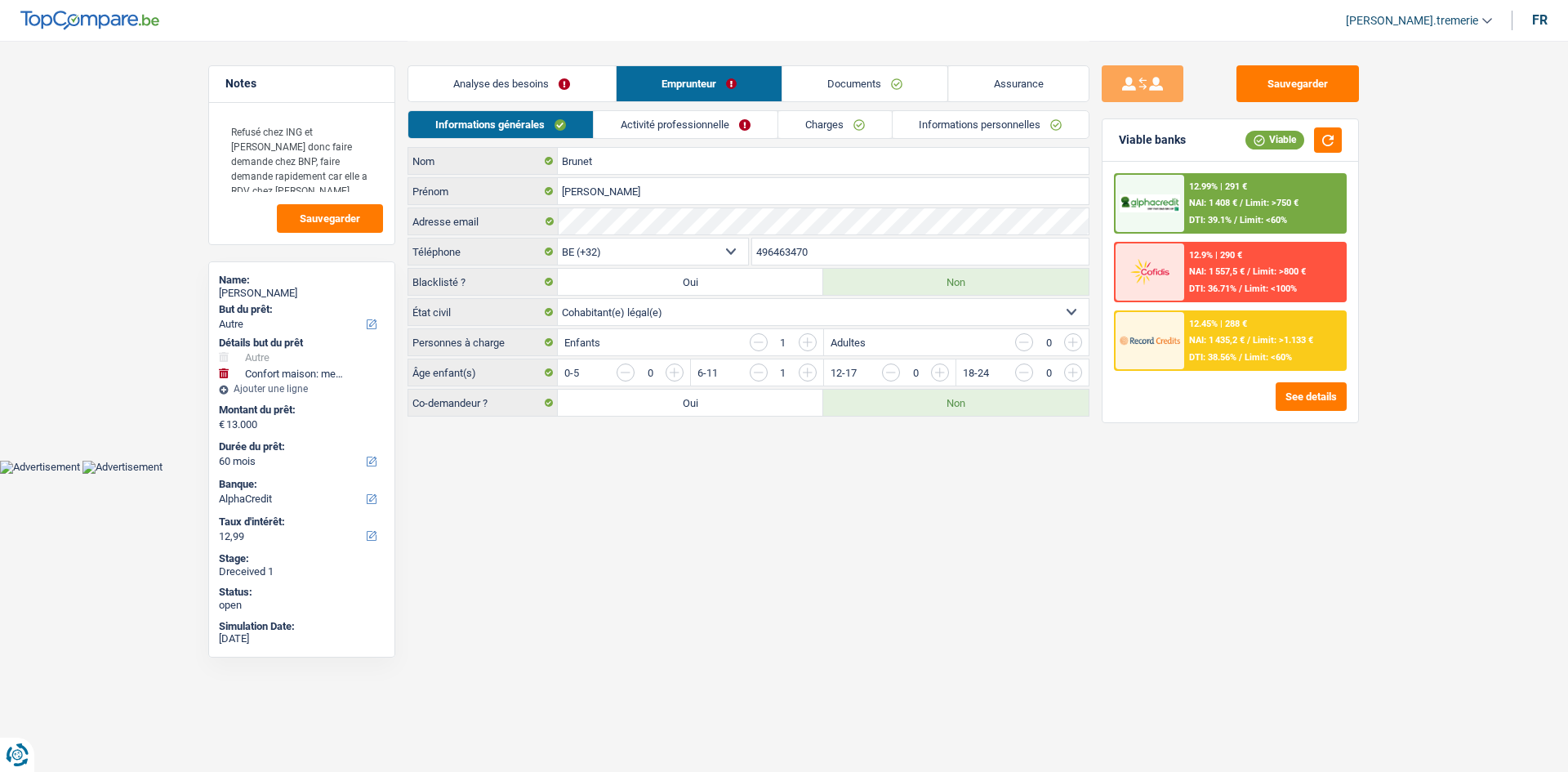
click at [734, 131] on link "Activité professionnelle" at bounding box center [685, 124] width 184 height 27
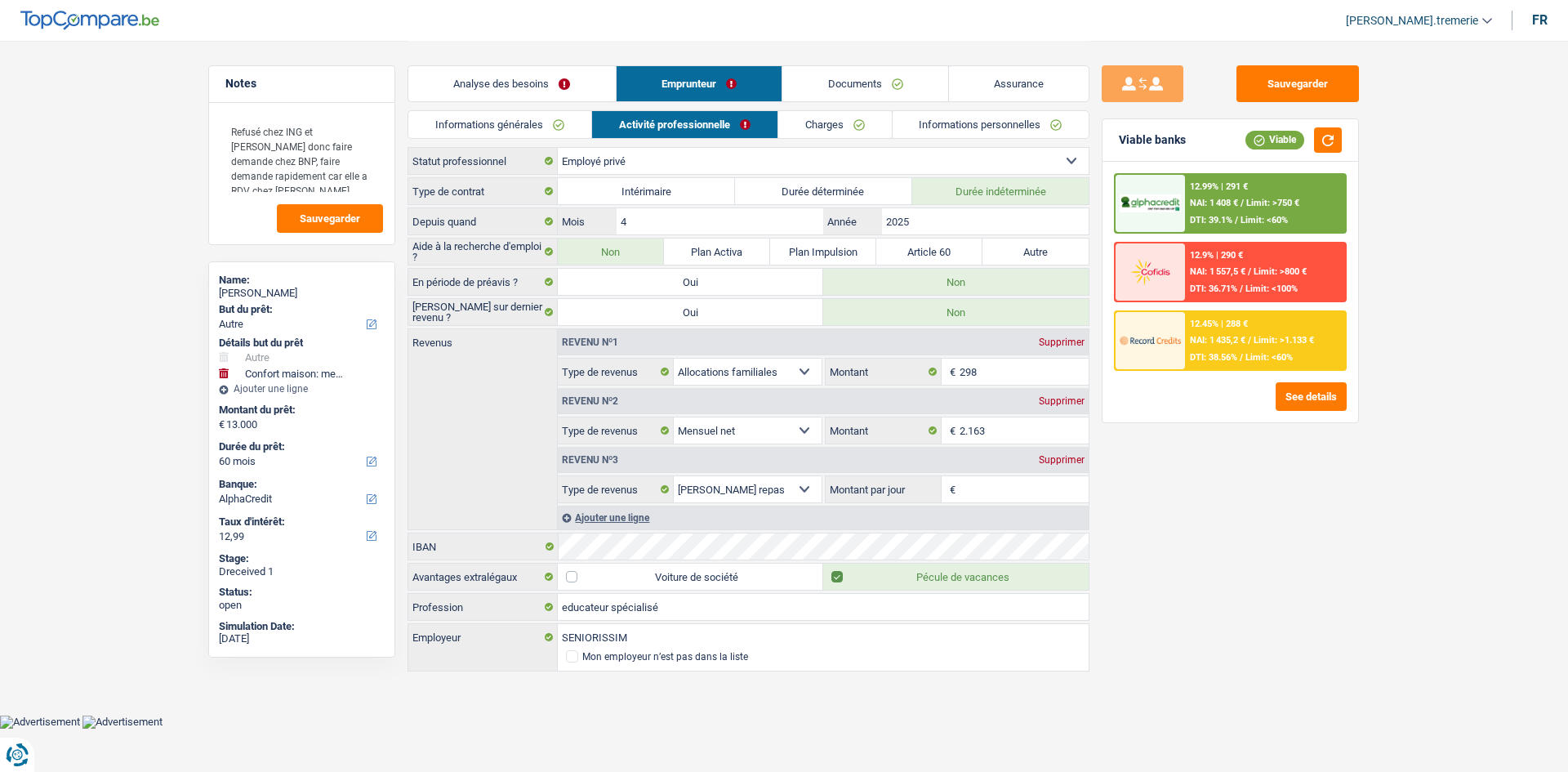
click at [1056, 457] on div "Supprimer" at bounding box center [1062, 459] width 54 height 9
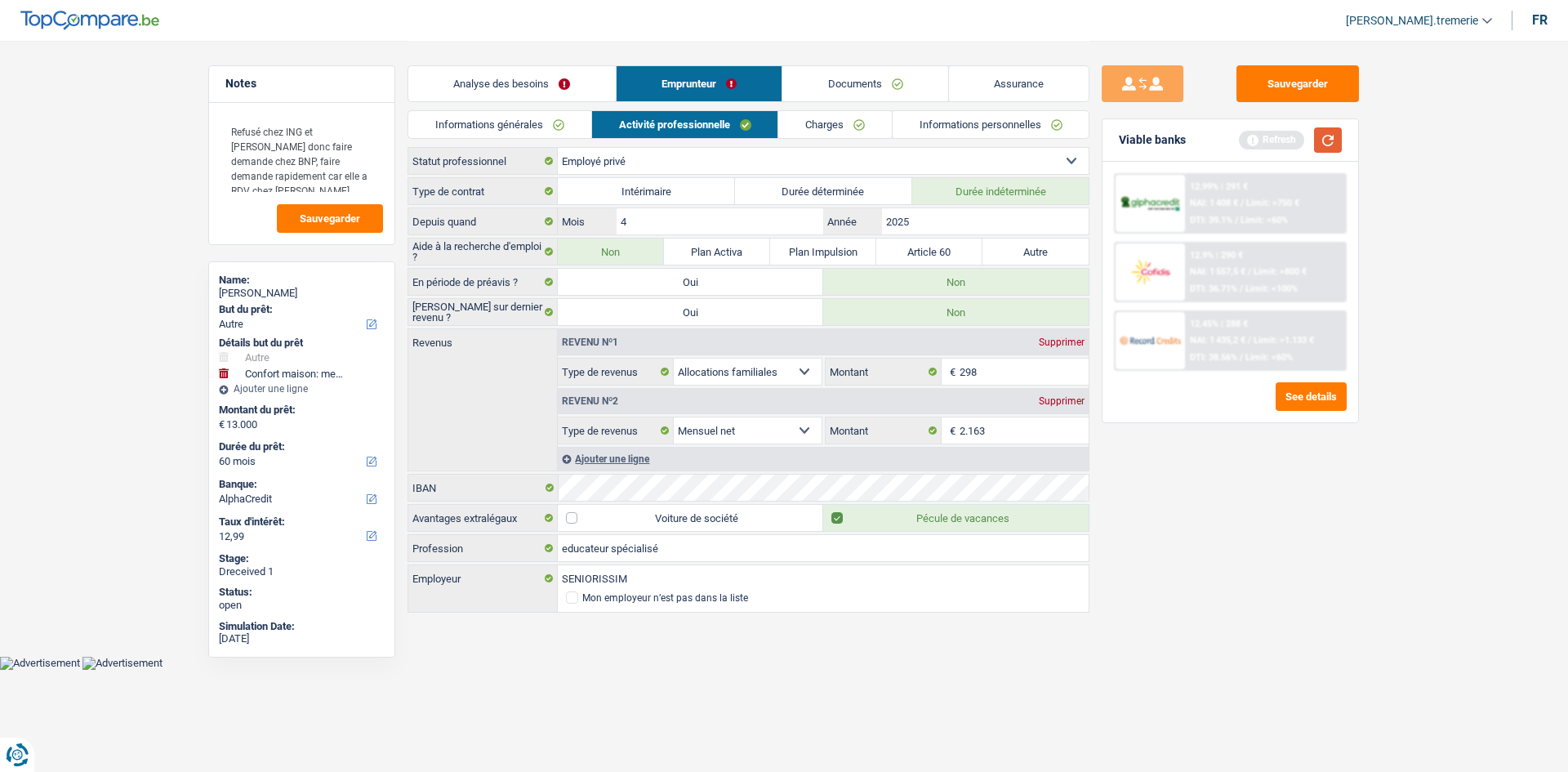
click at [1320, 141] on button "button" at bounding box center [1328, 139] width 28 height 25
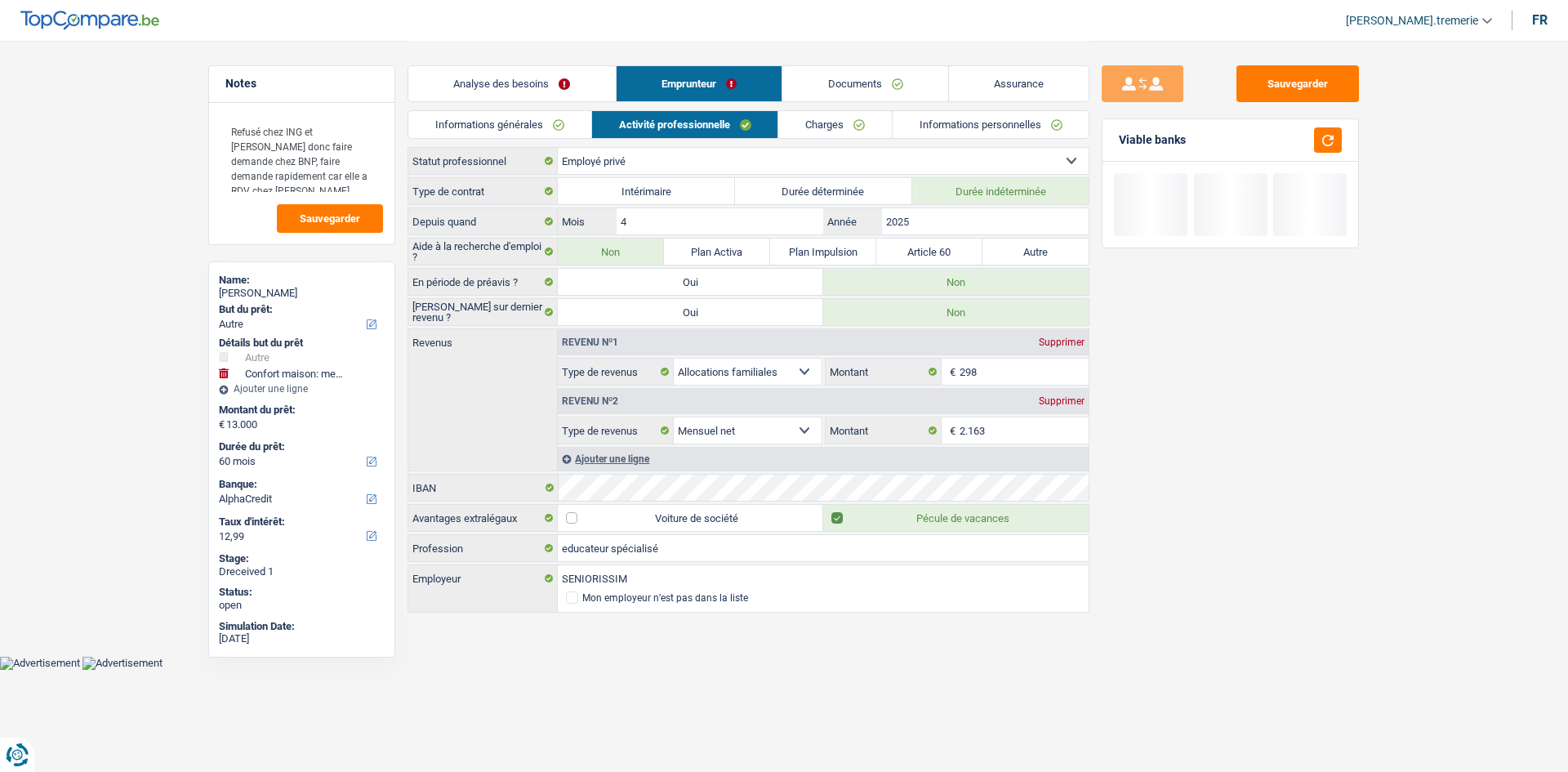
click at [540, 83] on link "Analyse des besoins" at bounding box center [511, 84] width 207 height 35
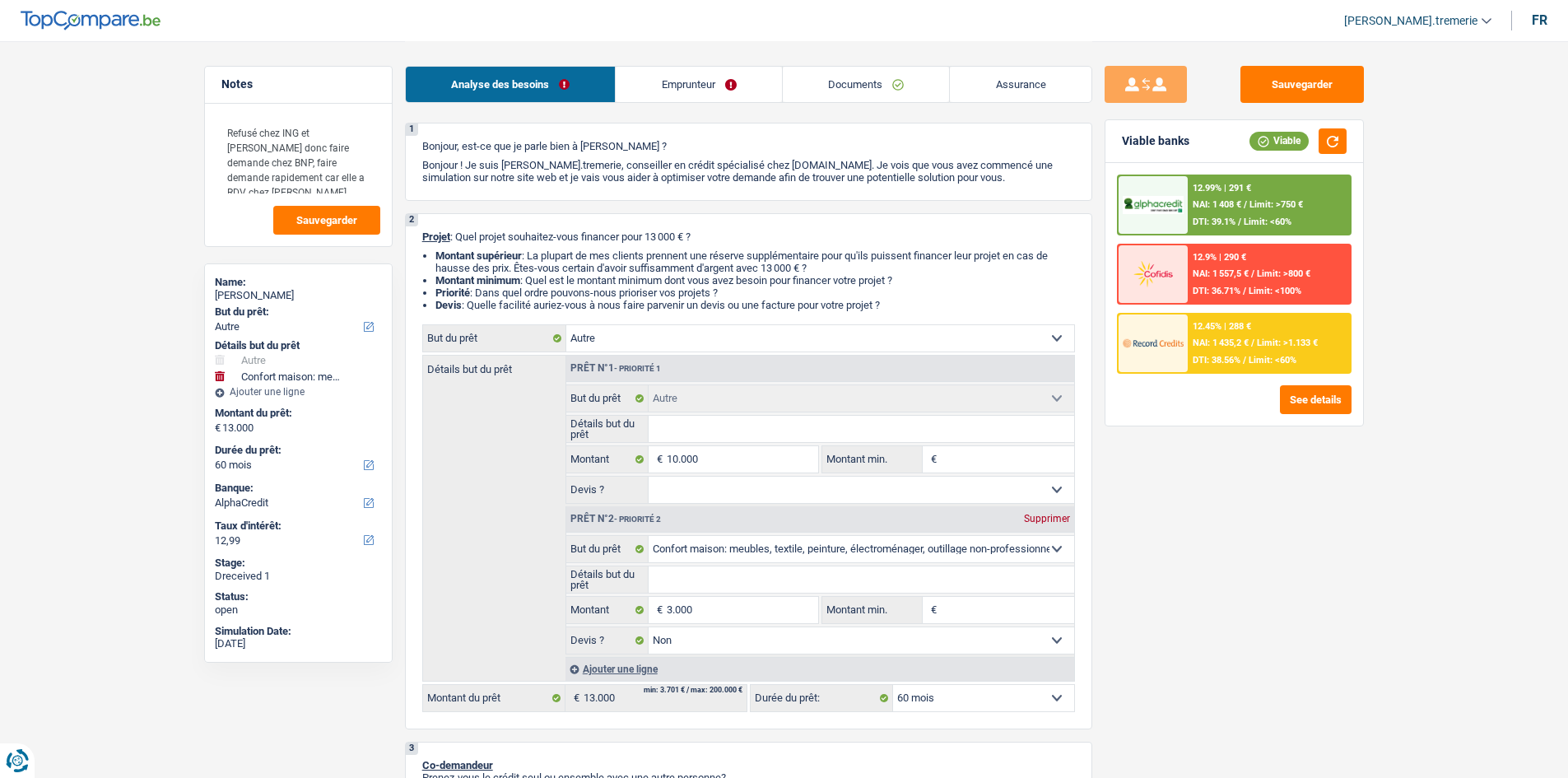
scroll to position [36, 0]
click at [674, 432] on input "Détails but du prêt" at bounding box center [861, 425] width 425 height 26
